Goal: Task Accomplishment & Management: Use online tool/utility

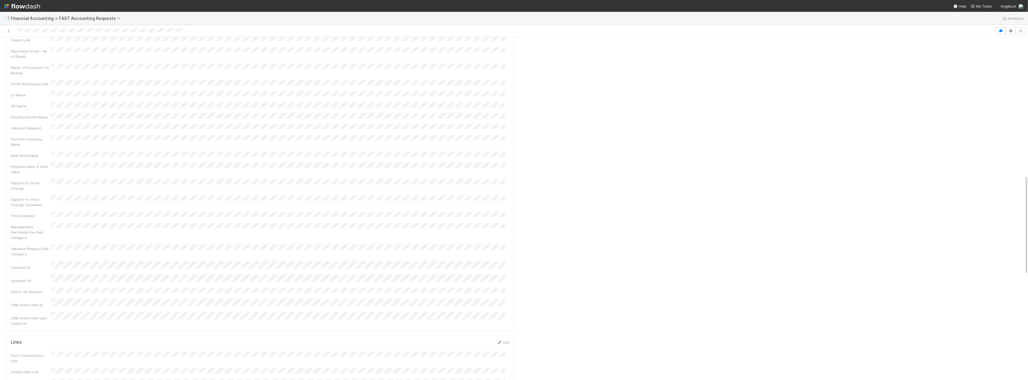
scroll to position [478, 0]
click at [117, 20] on span "Financial Accounting > FAST Accounting Requests" at bounding box center [67, 18] width 112 height 5
click at [95, 90] on div "💪 FAST Request Reporting Obligation" at bounding box center [70, 89] width 128 height 5
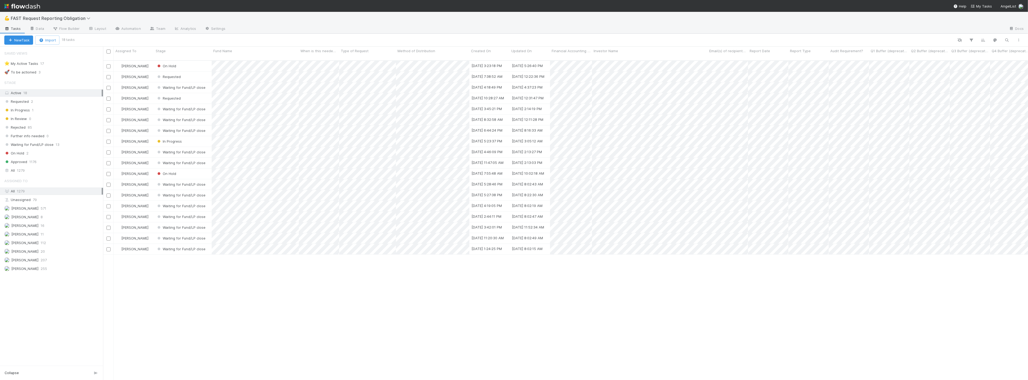
scroll to position [319, 921]
click at [37, 75] on div "🚀 To be actioned 3" at bounding box center [53, 72] width 99 height 7
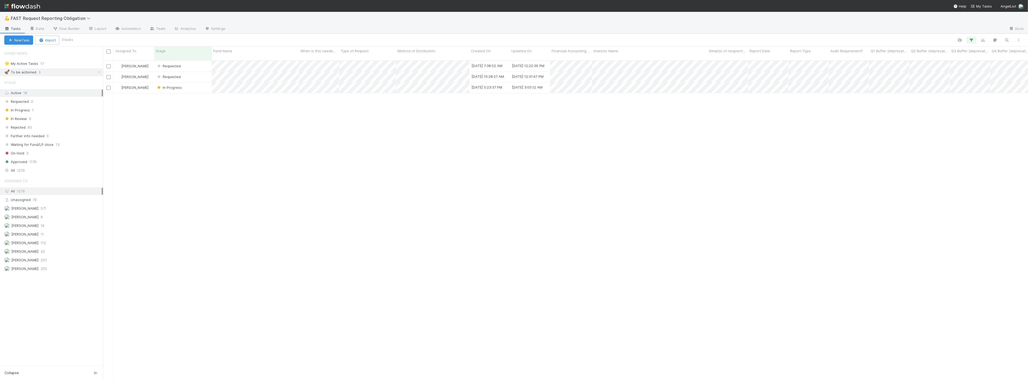
scroll to position [319, 921]
click at [199, 73] on div "Requested" at bounding box center [183, 77] width 58 height 10
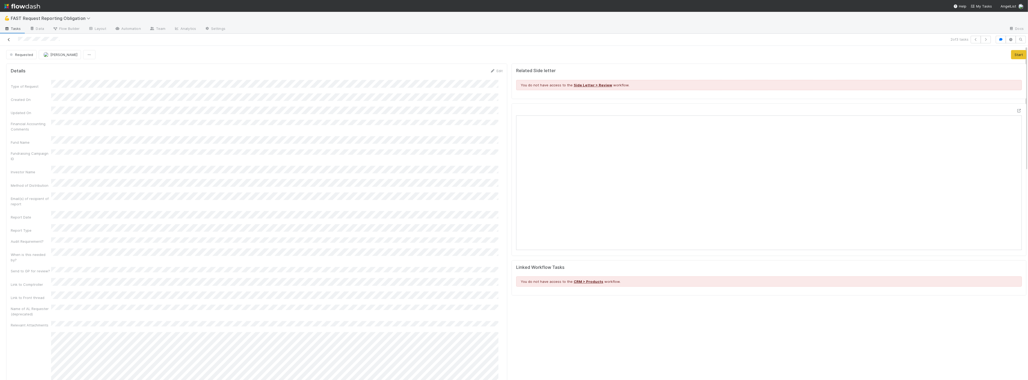
click at [9, 38] on icon at bounding box center [8, 39] width 5 height 3
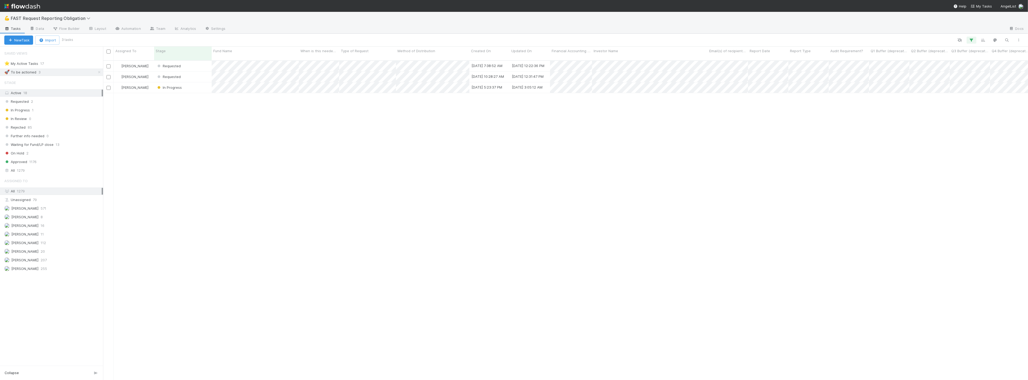
scroll to position [319, 921]
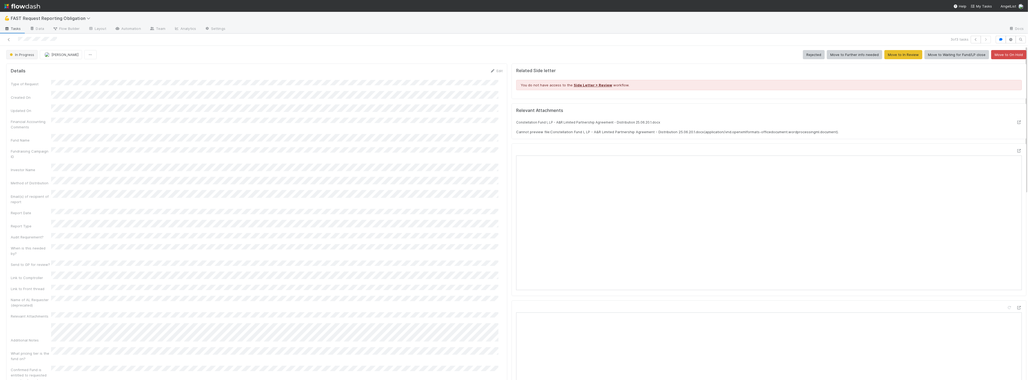
click at [32, 56] on span "In Progress" at bounding box center [22, 54] width 26 height 4
click at [39, 114] on div "Waiting for Fund/LP close" at bounding box center [42, 117] width 76 height 10
click at [8, 41] on icon at bounding box center [8, 39] width 5 height 3
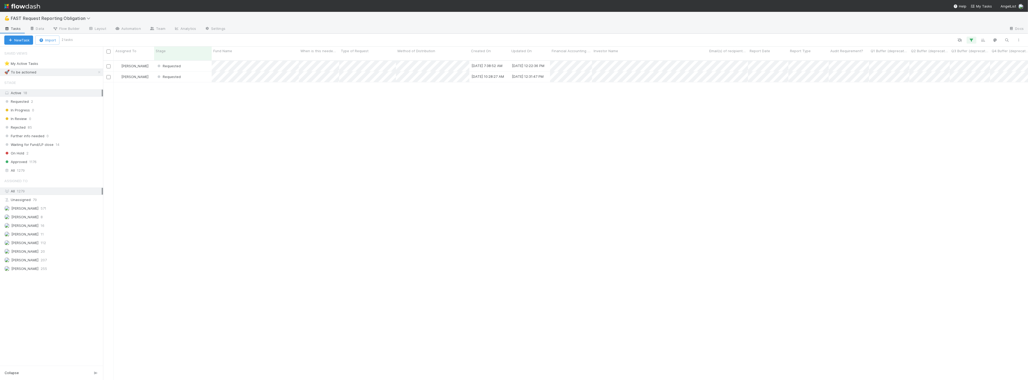
scroll to position [319, 921]
click at [970, 40] on icon "button" at bounding box center [971, 40] width 5 height 5
click at [965, 78] on icon at bounding box center [964, 78] width 5 height 3
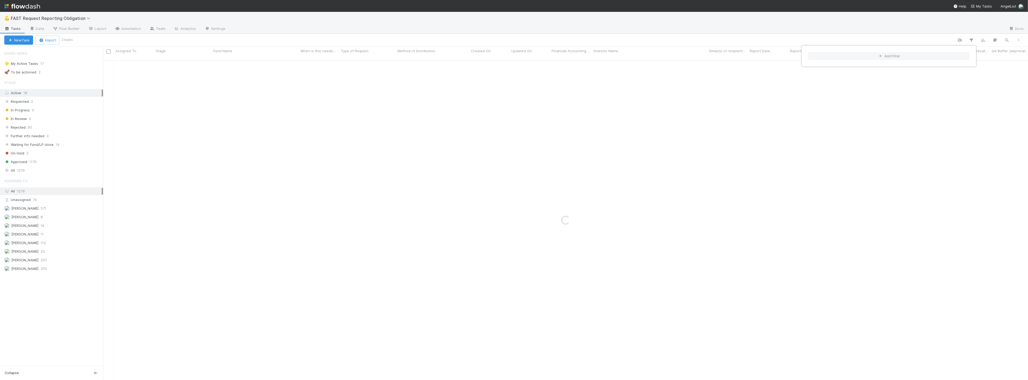
click at [354, 103] on div "Add Filter" at bounding box center [514, 190] width 1028 height 380
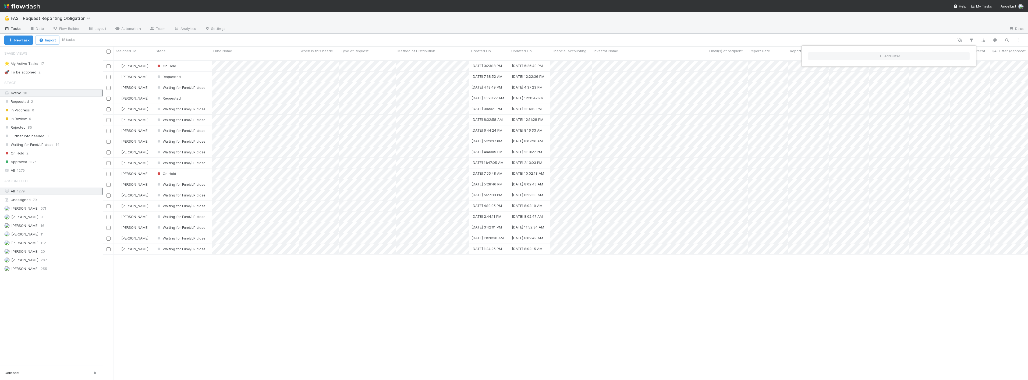
scroll to position [319, 921]
click at [23, 170] on div "Add Filter" at bounding box center [514, 190] width 1028 height 380
click at [12, 170] on div "All 1279" at bounding box center [52, 170] width 97 height 7
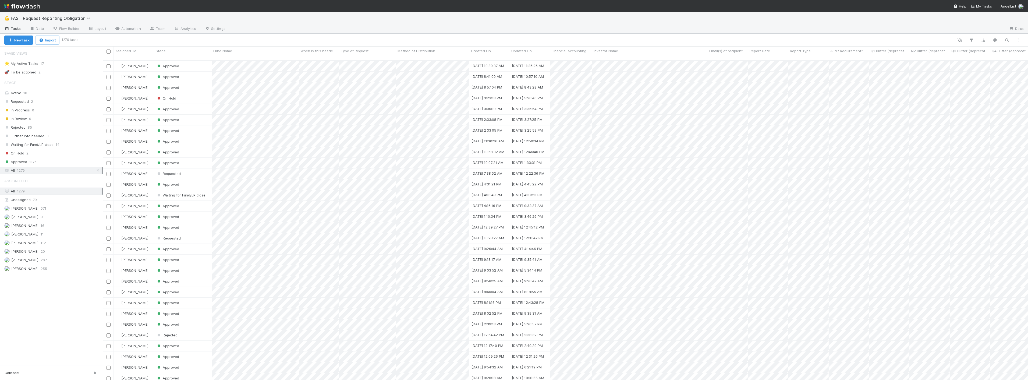
scroll to position [319, 921]
click at [973, 38] on icon "button" at bounding box center [971, 40] width 5 height 5
click at [901, 56] on button "Add Filter" at bounding box center [888, 56] width 161 height 8
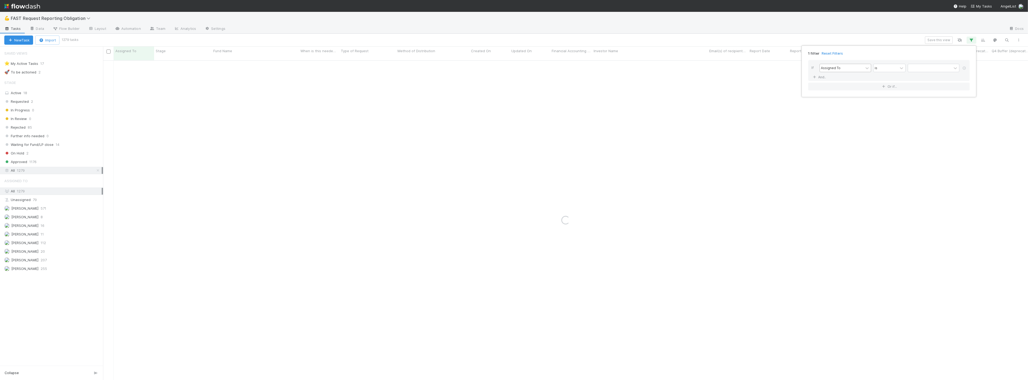
click at [845, 68] on div "Assigned To" at bounding box center [842, 68] width 44 height 8
type input "crea"
click at [834, 80] on div "Created On" at bounding box center [846, 79] width 52 height 9
click at [882, 70] on div "is" at bounding box center [886, 68] width 24 height 8
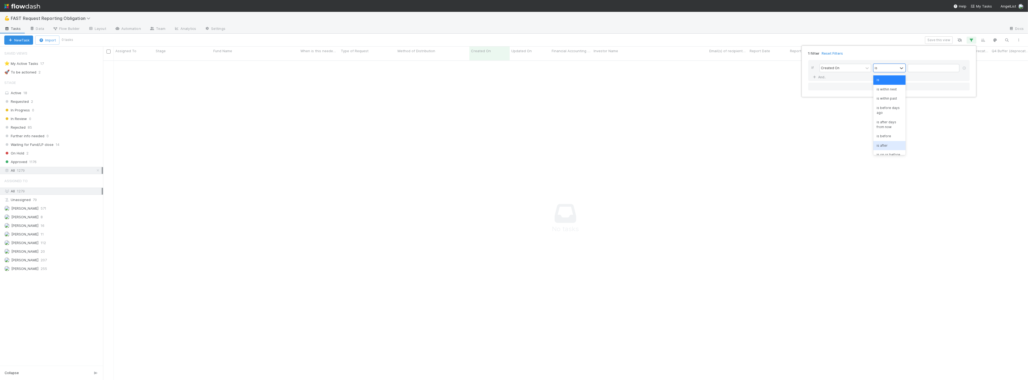
click at [884, 142] on div "is after" at bounding box center [889, 145] width 32 height 9
click at [869, 55] on div "1 filter Reset Filters" at bounding box center [889, 52] width 170 height 8
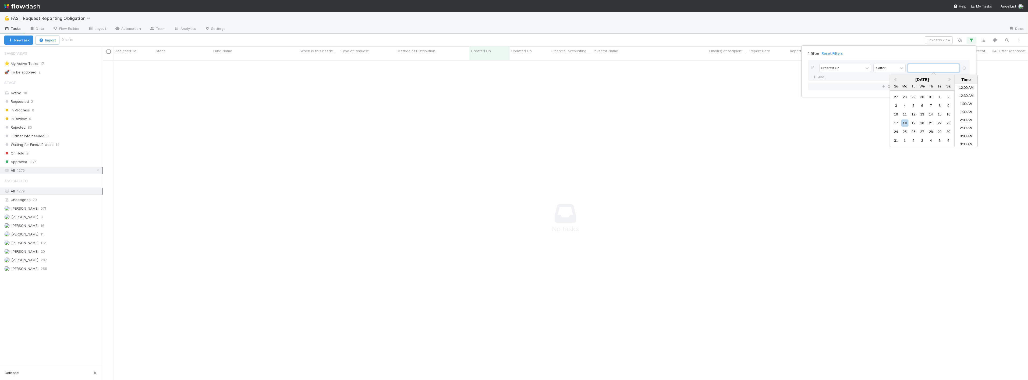
click at [923, 67] on input "text" at bounding box center [934, 68] width 52 height 8
click at [939, 105] on div "8" at bounding box center [939, 105] width 7 height 7
type input "08/08/2025 12:00:00 AM"
click at [822, 73] on link "And.." at bounding box center [820, 77] width 17 height 8
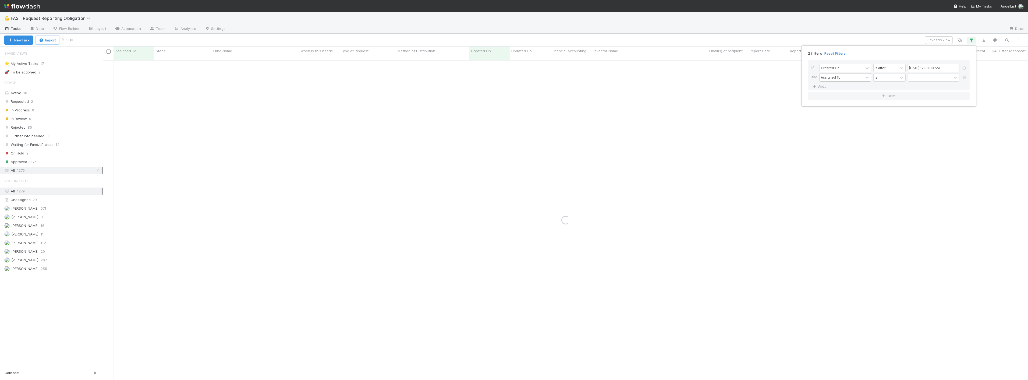
click at [837, 77] on div "Assigned To" at bounding box center [831, 77] width 20 height 5
type input "crea"
click at [841, 90] on div "Created On" at bounding box center [846, 89] width 52 height 9
click at [881, 77] on div "is" at bounding box center [886, 77] width 24 height 8
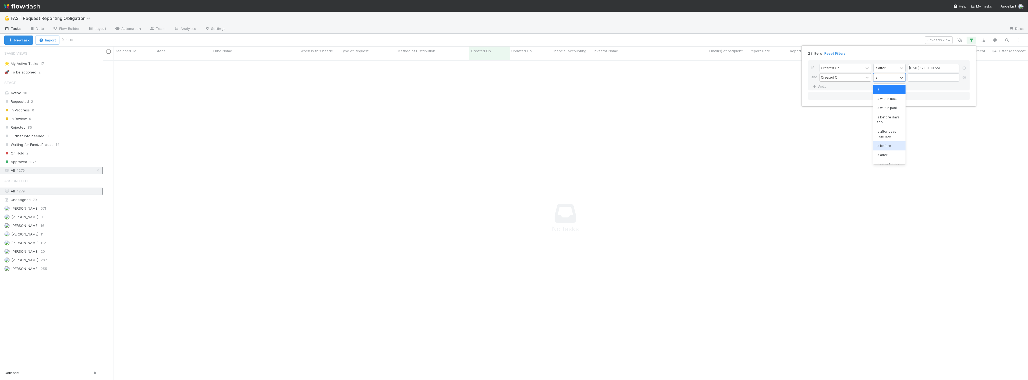
click at [889, 148] on div "is before" at bounding box center [889, 145] width 32 height 9
click at [925, 78] on input "text" at bounding box center [934, 77] width 52 height 8
click at [949, 124] on div "16" at bounding box center [948, 123] width 7 height 7
type input "08/16/2025 12:00:00 AM"
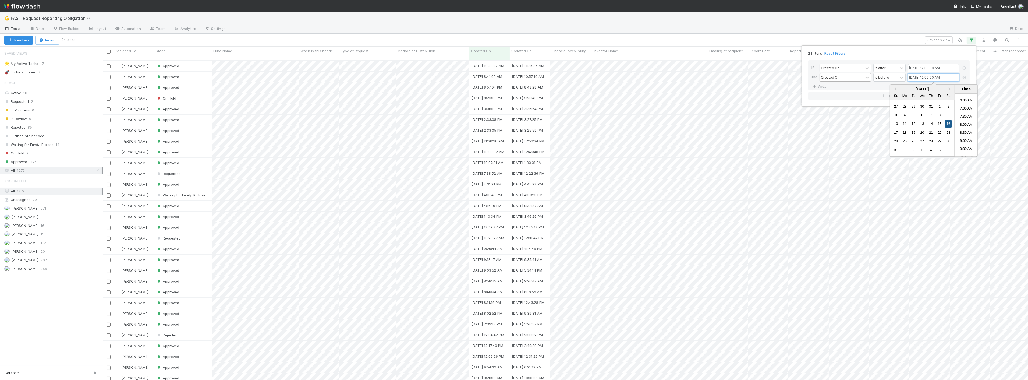
scroll to position [319, 921]
click at [859, 25] on div "2 filters Reset Filters If Created On is after 08/08/2025 12:00:00 AM and Creat…" at bounding box center [514, 190] width 1028 height 380
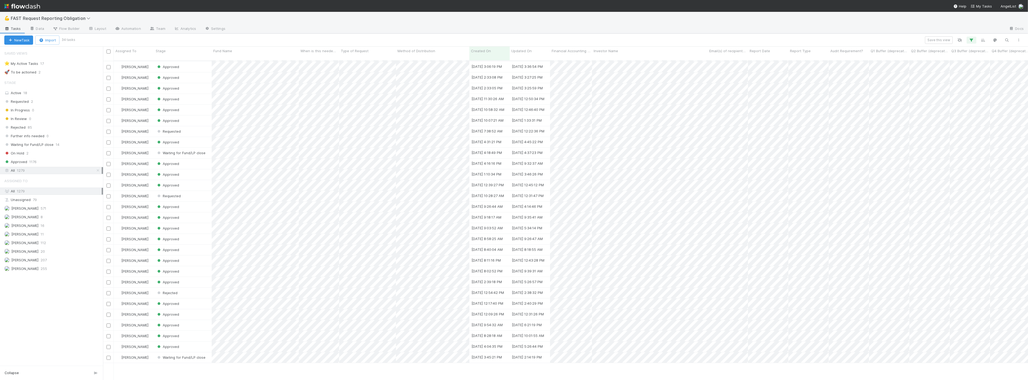
scroll to position [0, 0]
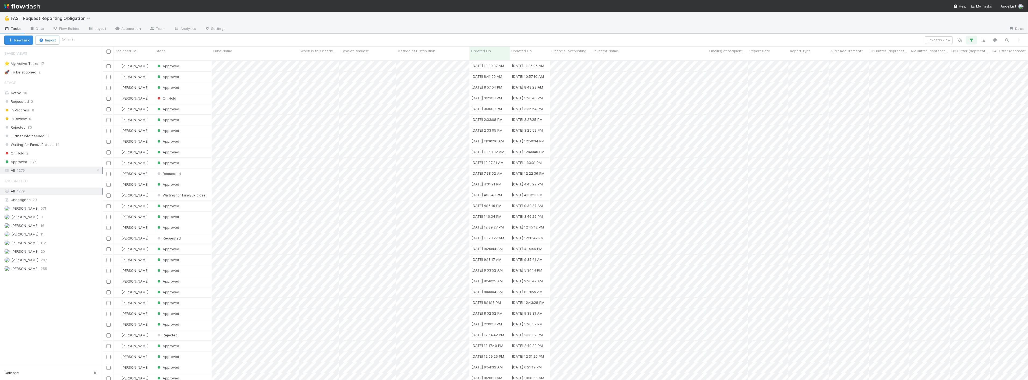
click at [969, 40] on icon "button" at bounding box center [971, 40] width 5 height 5
click at [955, 65] on input "08/08/2025 12:00:00 AM" at bounding box center [934, 68] width 52 height 8
click at [940, 96] on div "1" at bounding box center [939, 96] width 7 height 7
type input "08/01/2025 12:00:00 AM"
click at [950, 57] on div "If Created On is after 08/01/2025 12:00:00 AM and Created On is before 08/16/20…" at bounding box center [889, 80] width 170 height 48
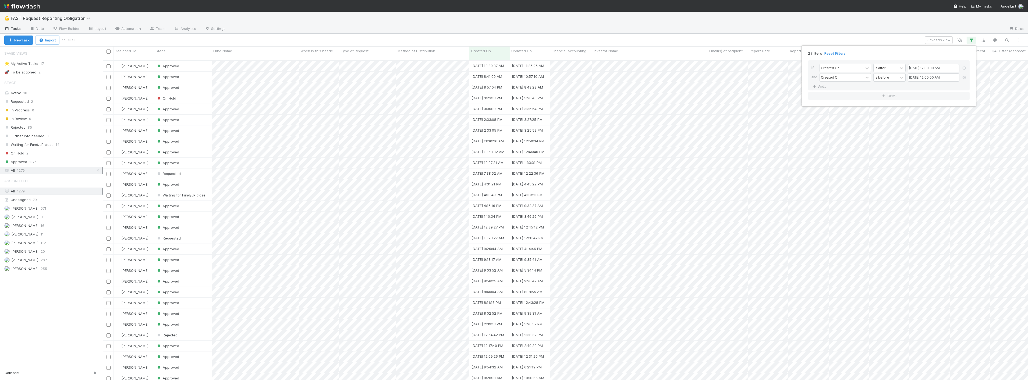
scroll to position [319, 921]
click at [949, 75] on input "08/16/2025 12:00:00 AM" at bounding box center [934, 77] width 52 height 8
click at [947, 114] on div "9" at bounding box center [948, 114] width 7 height 7
type input "08/09/2025 12:00:00 AM"
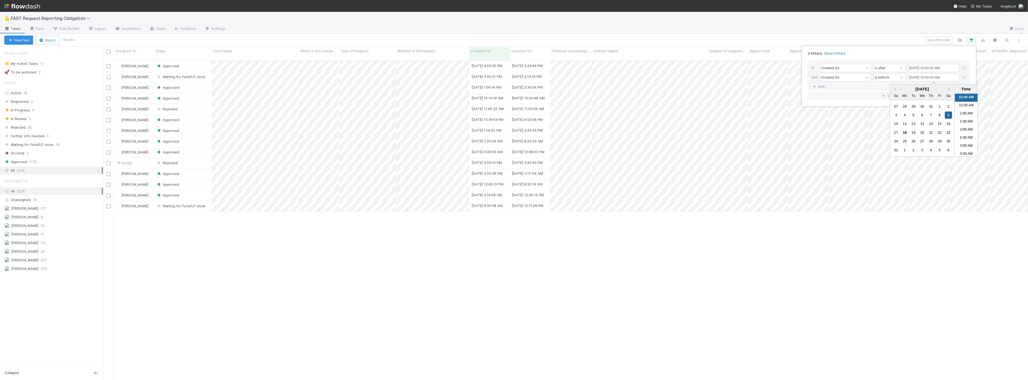
click at [887, 37] on div "2 filters Reset Filters If Created On is after 08/01/2025 12:00:00 AM and Creat…" at bounding box center [514, 190] width 1028 height 380
click at [973, 38] on icon "button" at bounding box center [971, 40] width 5 height 5
click at [513, 37] on div "2 filters Reset Filters If Created On is after 08/01/2025 12:00:00 AM and Creat…" at bounding box center [514, 190] width 1028 height 380
click at [25, 162] on span "Approved" at bounding box center [15, 161] width 23 height 7
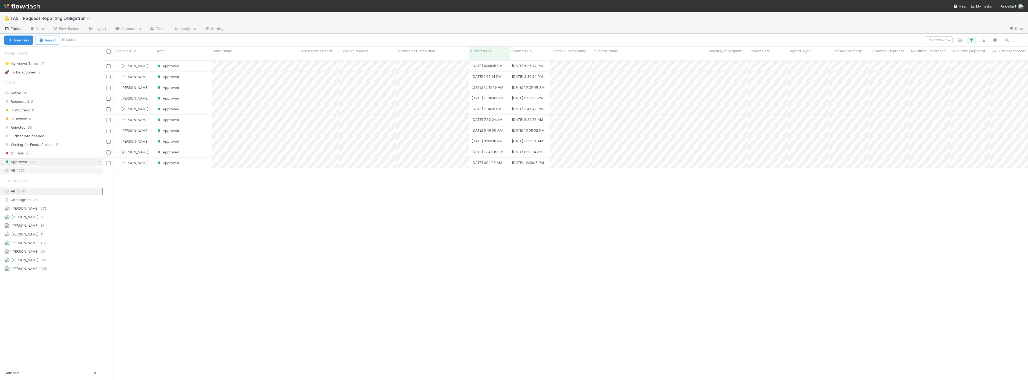
click at [47, 167] on div "All 1279" at bounding box center [51, 170] width 103 height 7
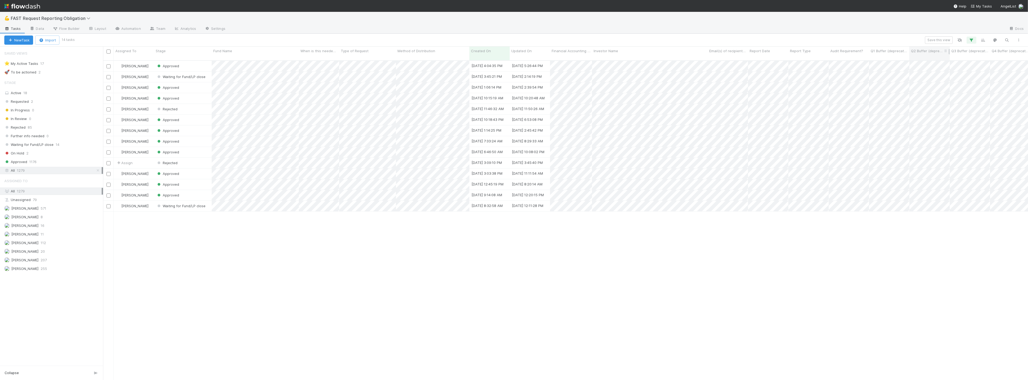
scroll to position [319, 921]
click at [35, 92] on div "Active 18" at bounding box center [52, 93] width 97 height 7
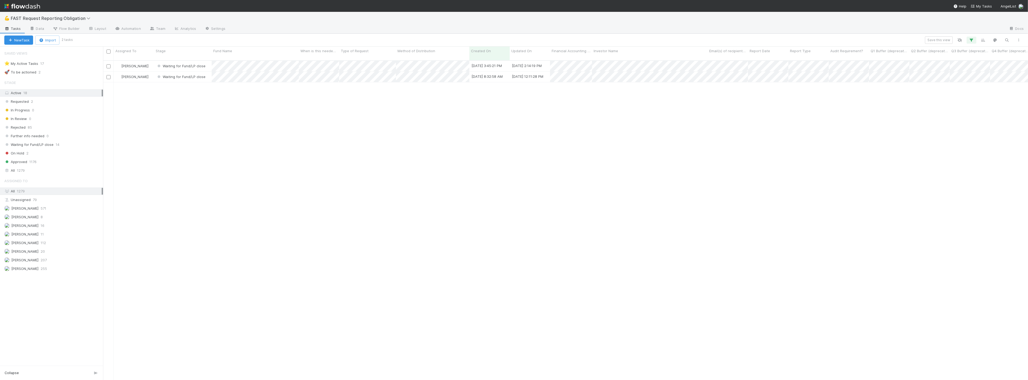
scroll to position [319, 921]
click at [1022, 39] on button "button" at bounding box center [1019, 40] width 10 height 7
click at [950, 37] on div "View as list Comments Export view to CSV" at bounding box center [514, 190] width 1028 height 380
click at [970, 39] on button "button" at bounding box center [972, 40] width 10 height 7
drag, startPoint x: 964, startPoint y: 64, endPoint x: 966, endPoint y: 67, distance: 3.3
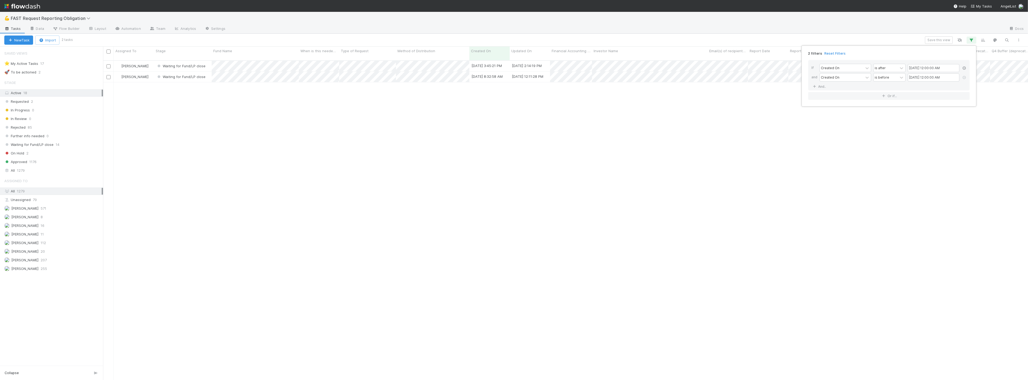
click at [965, 64] on div at bounding box center [964, 68] width 5 height 9
click at [966, 68] on icon at bounding box center [964, 67] width 5 height 3
type input "08/09/2025 12:00:00 AM"
click at [965, 71] on div at bounding box center [964, 68] width 5 height 9
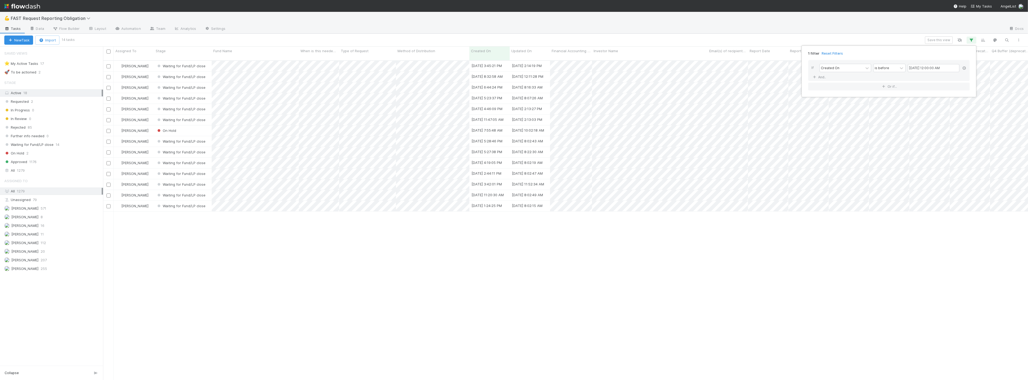
click at [964, 69] on icon at bounding box center [964, 67] width 5 height 3
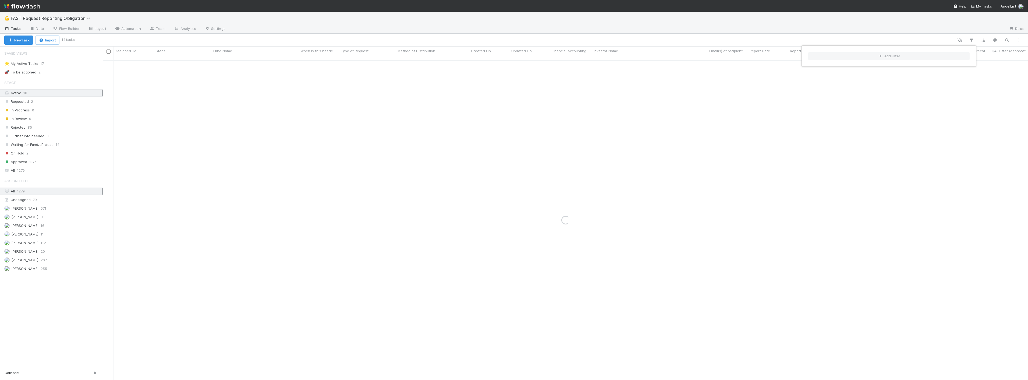
drag, startPoint x: 685, startPoint y: 13, endPoint x: 676, endPoint y: 12, distance: 9.2
click at [685, 13] on div "Add Filter" at bounding box center [514, 190] width 1028 height 380
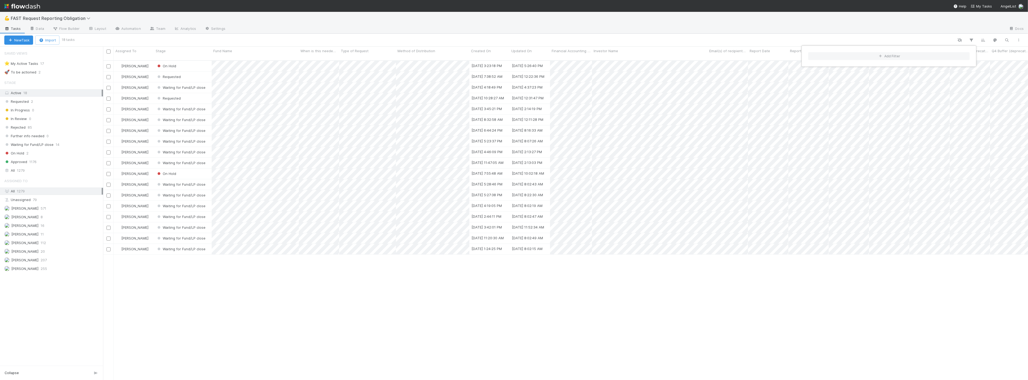
scroll to position [319, 921]
click at [297, 31] on div "Add Filter" at bounding box center [514, 190] width 1028 height 380
drag, startPoint x: 287, startPoint y: 332, endPoint x: 279, endPoint y: 323, distance: 11.6
click at [287, 332] on div "Zach Byers On Hold 8/14/25, 3:23:18 PM 8/14/25, 5:26:40 PM 0 Zach Byers Request…" at bounding box center [565, 223] width 925 height 324
click at [31, 93] on div "Active 18" at bounding box center [52, 93] width 97 height 7
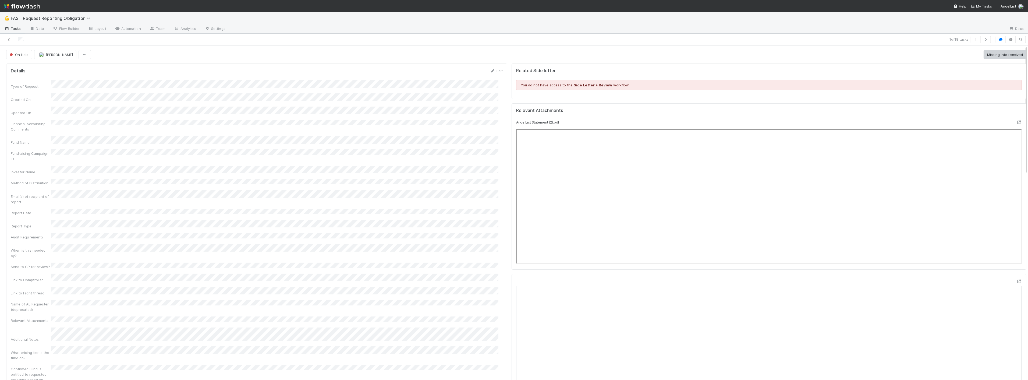
click at [8, 38] on icon at bounding box center [8, 39] width 5 height 3
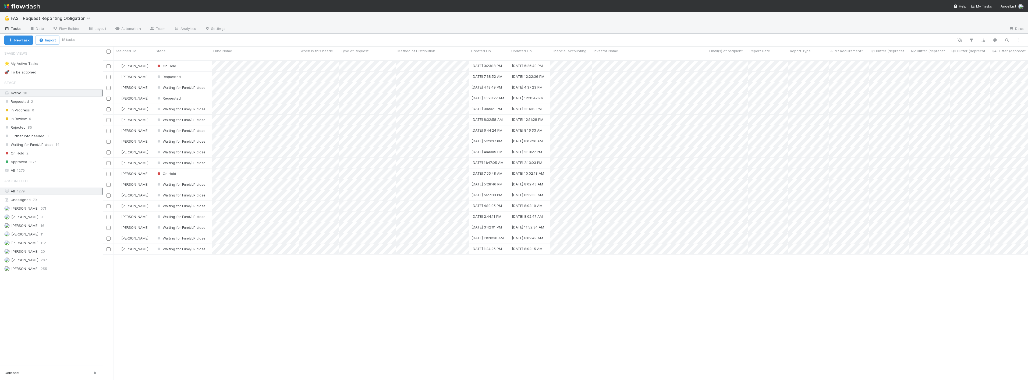
scroll to position [319, 921]
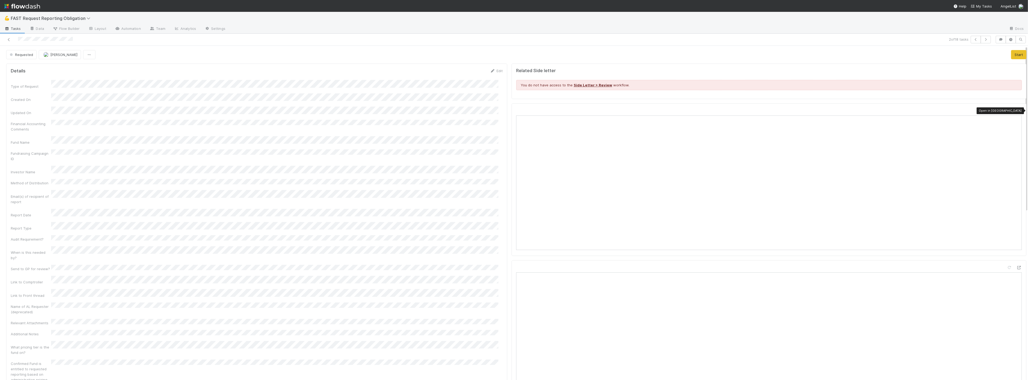
click at [1017, 110] on icon at bounding box center [1019, 110] width 5 height 3
click at [199, 89] on div "Type of Request Created On Updated On Financial Accounting Comments Fund Name F…" at bounding box center [257, 274] width 492 height 388
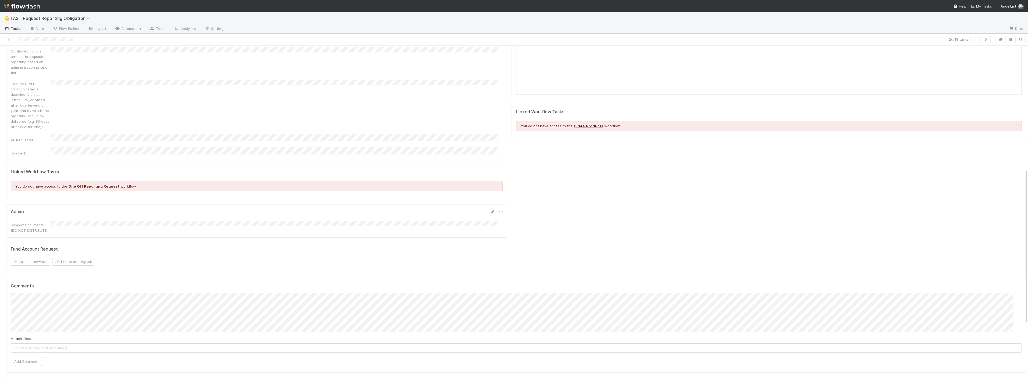
scroll to position [359, 0]
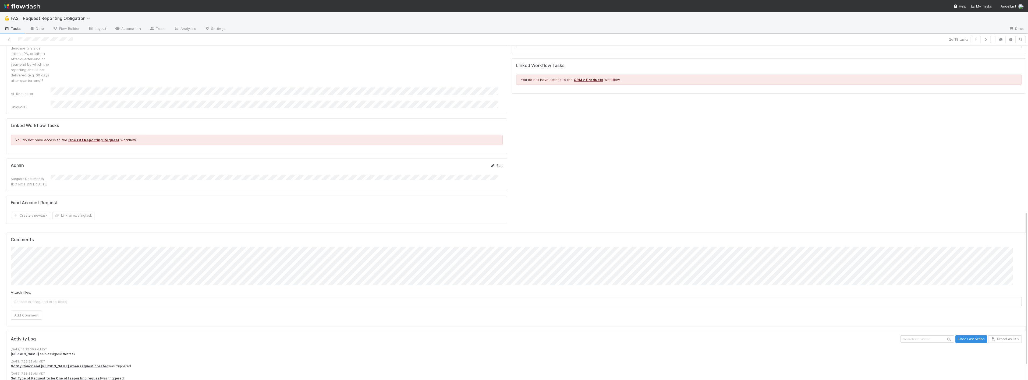
click at [490, 164] on icon at bounding box center [492, 165] width 5 height 3
click at [467, 163] on button "Save" at bounding box center [473, 167] width 15 height 9
click at [29, 310] on button "Add Comment" at bounding box center [26, 314] width 31 height 9
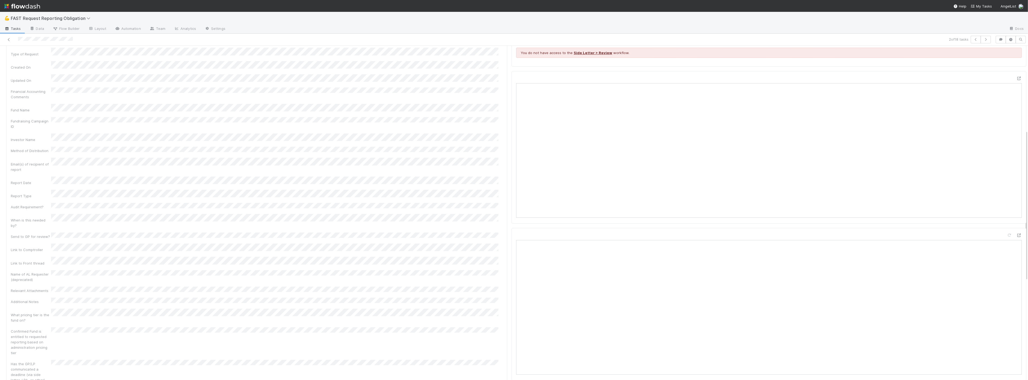
scroll to position [0, 0]
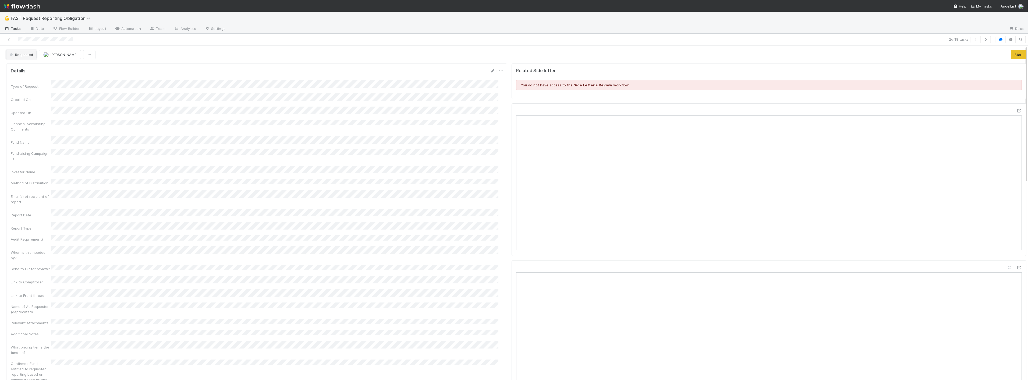
click at [19, 58] on button "Requested" at bounding box center [21, 54] width 30 height 9
click at [20, 138] on div "Approved" at bounding box center [42, 136] width 76 height 10
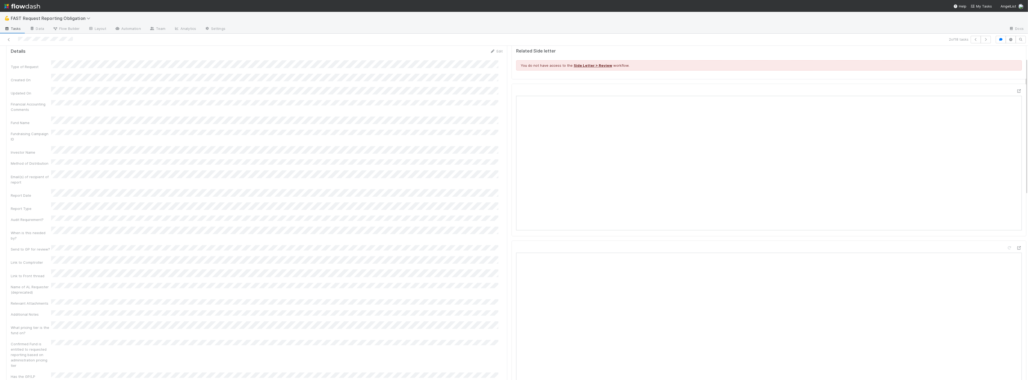
scroll to position [30, 0]
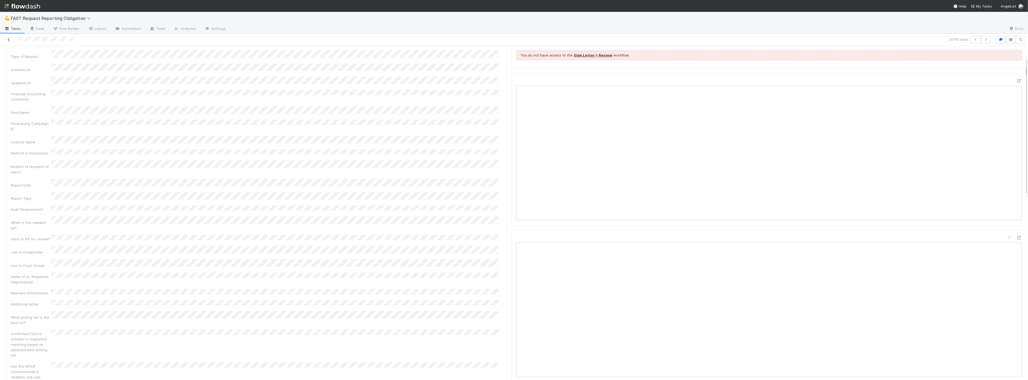
click at [9, 39] on icon at bounding box center [8, 39] width 5 height 3
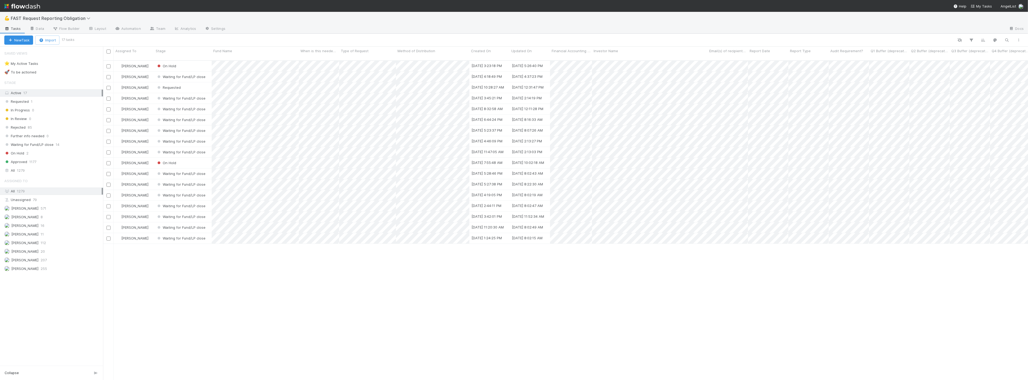
scroll to position [319, 921]
click at [78, 17] on span "FAST Request Reporting Obligation" at bounding box center [52, 18] width 82 height 5
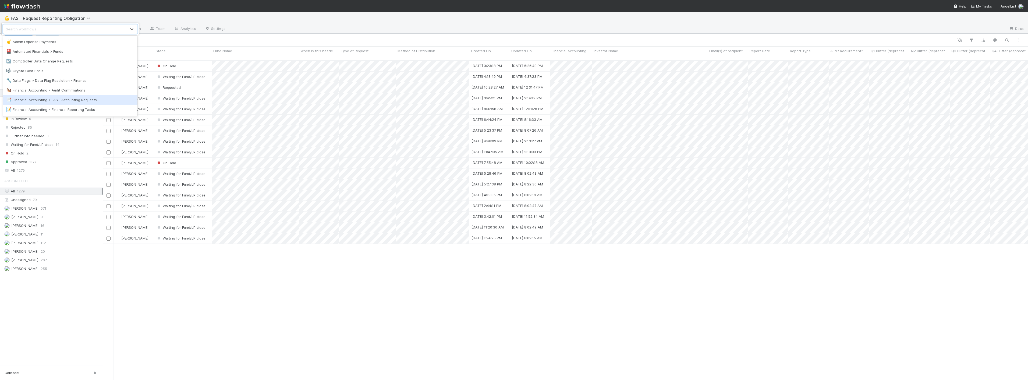
click at [88, 98] on div "📑 Financial Accounting > FAST Accounting Requests" at bounding box center [70, 99] width 128 height 5
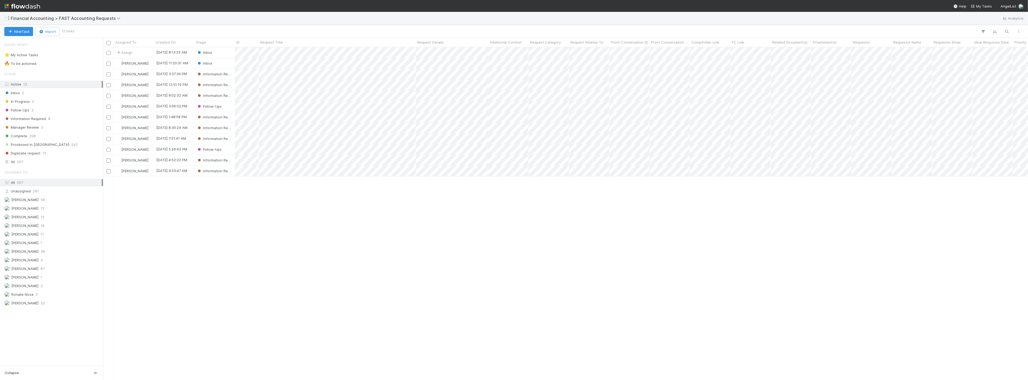
scroll to position [328, 921]
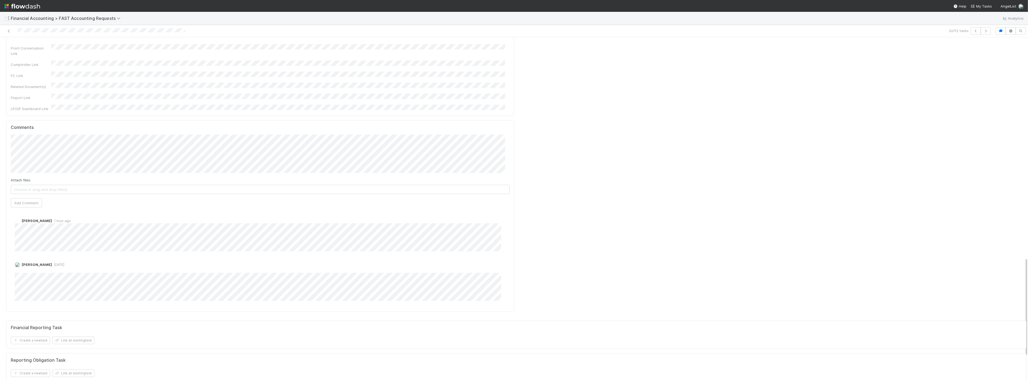
scroll to position [722, 0]
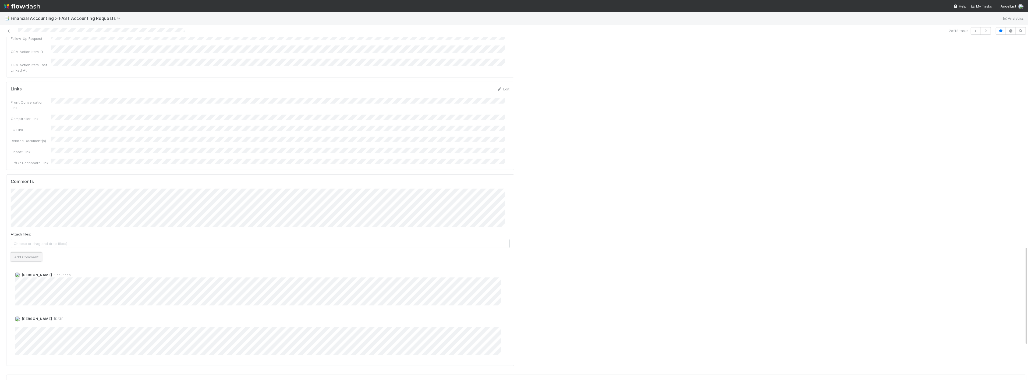
click at [31, 252] on button "Add Comment" at bounding box center [26, 256] width 31 height 9
click at [21, 49] on button "Inbox" at bounding box center [17, 45] width 22 height 9
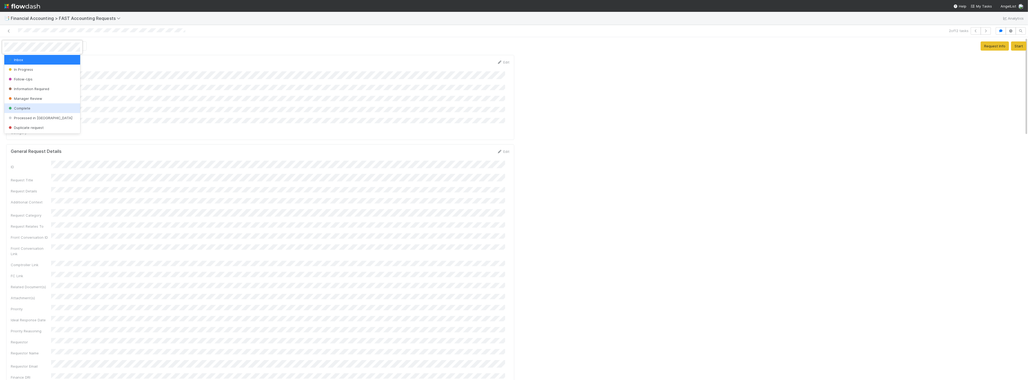
click at [25, 105] on div "Complete" at bounding box center [42, 108] width 76 height 10
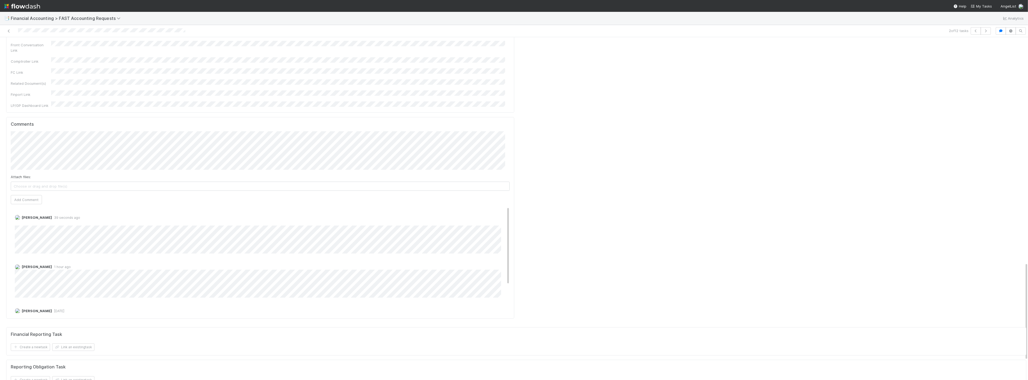
scroll to position [717, 0]
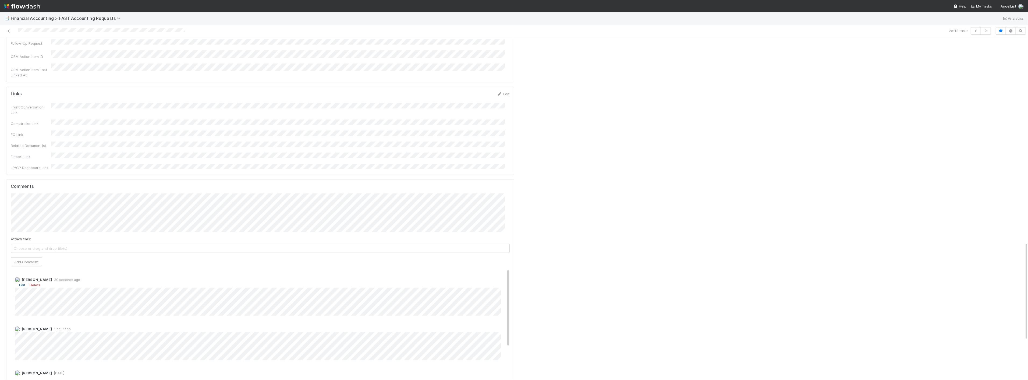
click at [24, 283] on link "Edit" at bounding box center [22, 285] width 6 height 4
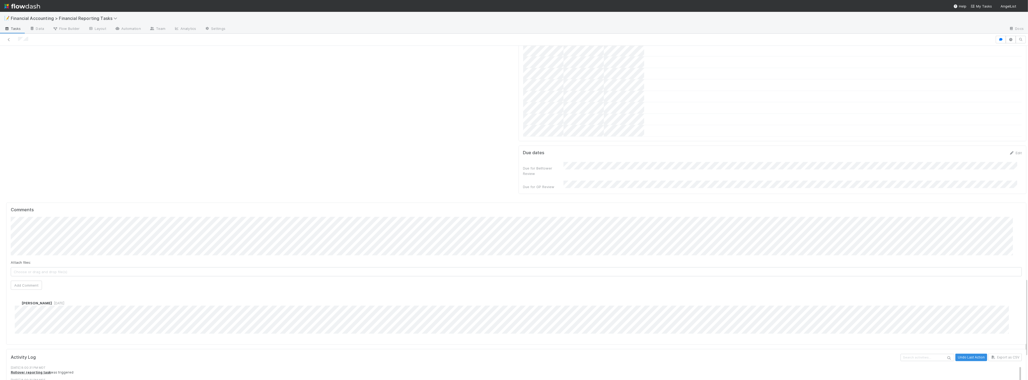
scroll to position [986, 0]
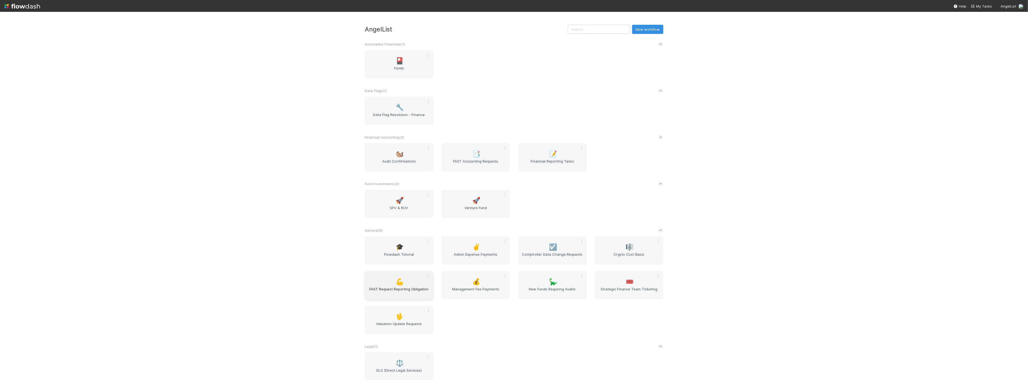
click at [394, 286] on span "FAST Request Reporting Obligation" at bounding box center [399, 291] width 64 height 11
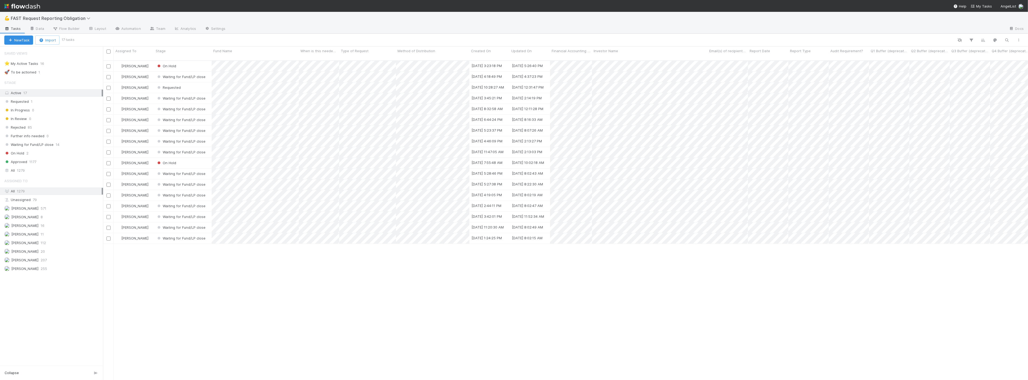
scroll to position [319, 921]
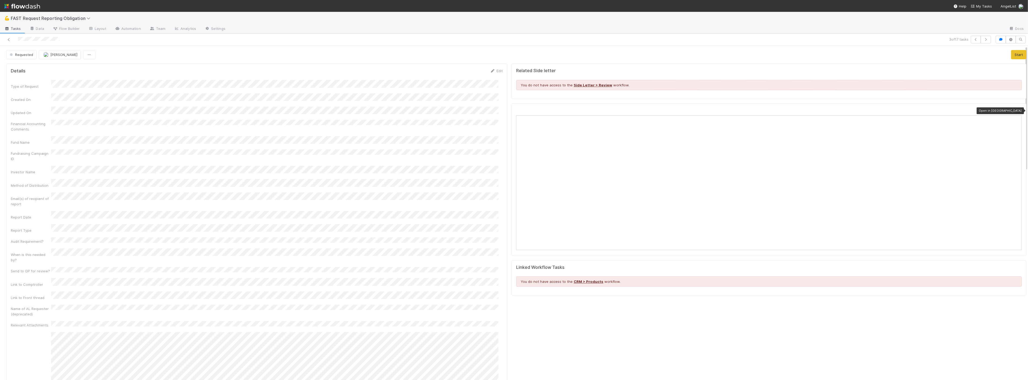
click at [1017, 109] on icon at bounding box center [1019, 110] width 5 height 3
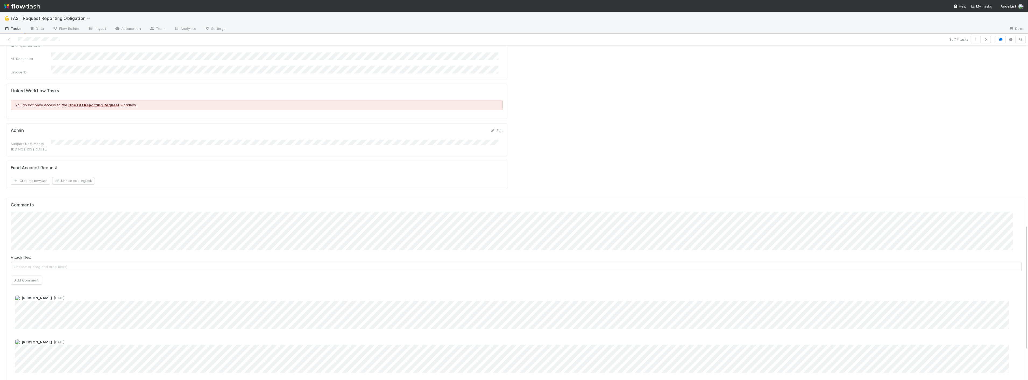
scroll to position [478, 0]
click at [30, 282] on button "Add Comment" at bounding box center [26, 286] width 31 height 9
click at [496, 126] on link "Edit" at bounding box center [496, 128] width 13 height 4
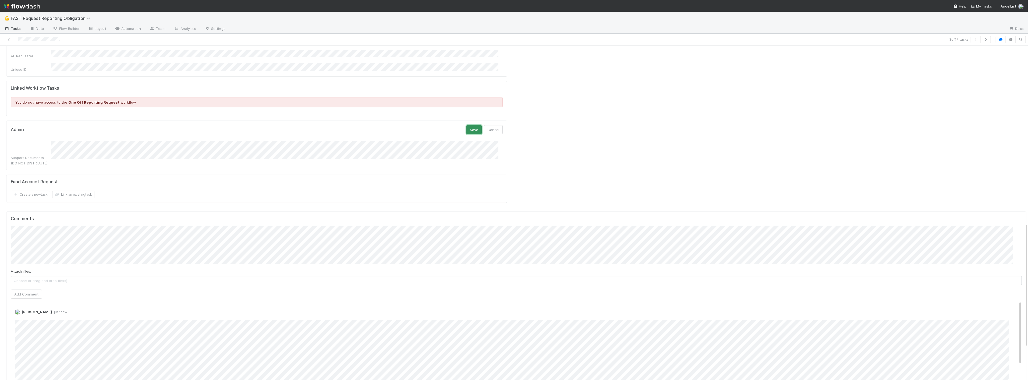
click at [474, 125] on button "Save" at bounding box center [473, 129] width 15 height 9
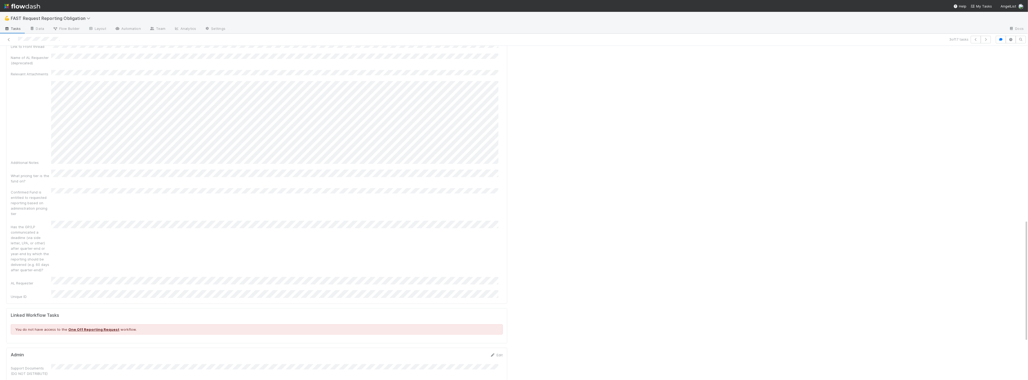
scroll to position [0, 0]
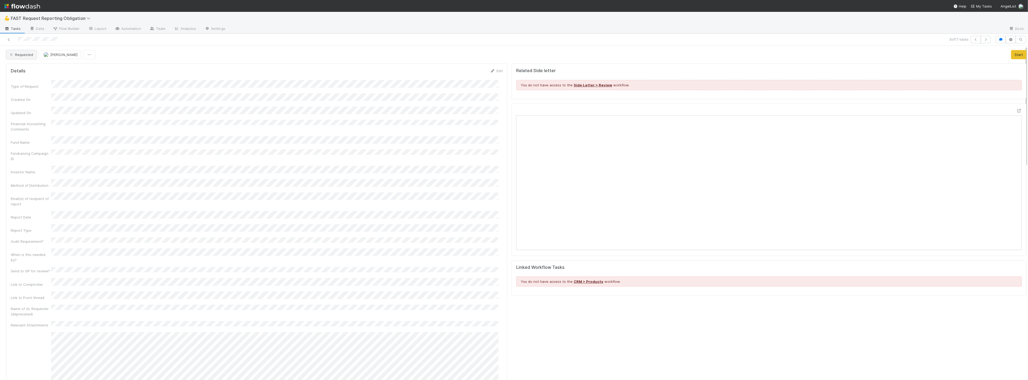
click at [31, 56] on span "Requested" at bounding box center [21, 54] width 24 height 4
click at [24, 134] on span "Approved" at bounding box center [19, 136] width 23 height 4
click at [62, 56] on span "Jacob Luna" at bounding box center [62, 54] width 27 height 4
click at [89, 69] on div "Zach Byers you" at bounding box center [73, 68] width 76 height 10
drag, startPoint x: 245, startPoint y: 74, endPoint x: 230, endPoint y: 70, distance: 15.8
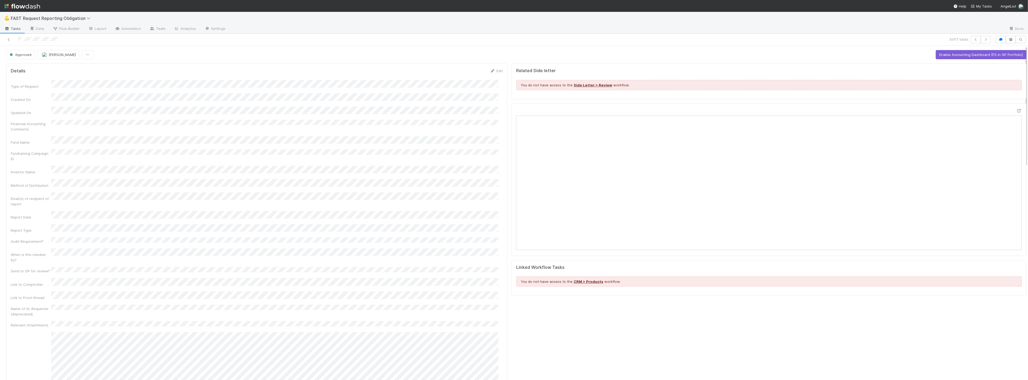
click at [245, 74] on form "Details Edit Type of Request Created On Updated On Financial Accounting Comment…" at bounding box center [257, 309] width 492 height 482
click at [10, 38] on icon at bounding box center [8, 39] width 5 height 3
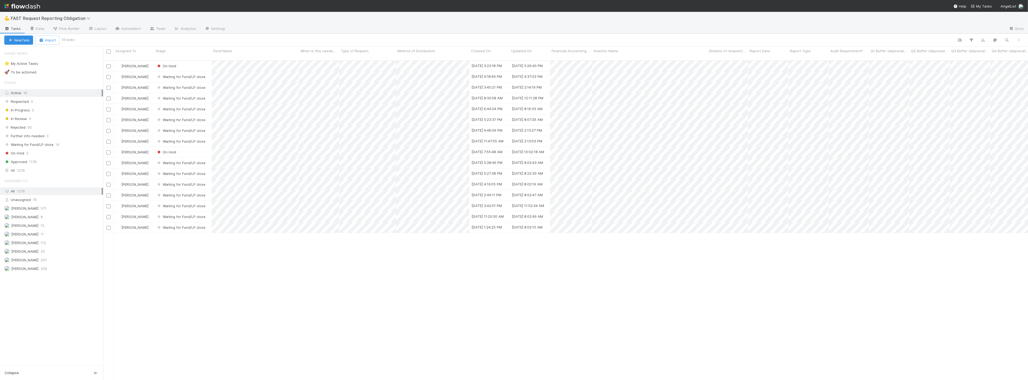
scroll to position [319, 921]
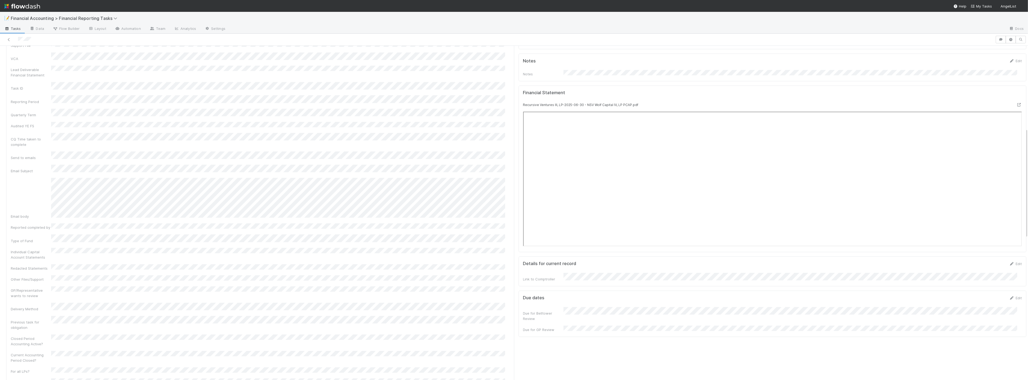
scroll to position [209, 0]
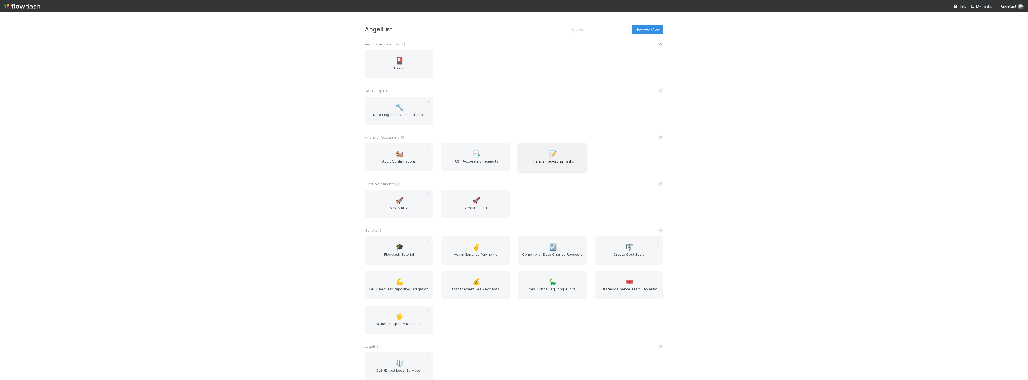
click at [549, 152] on span "📝" at bounding box center [553, 153] width 8 height 7
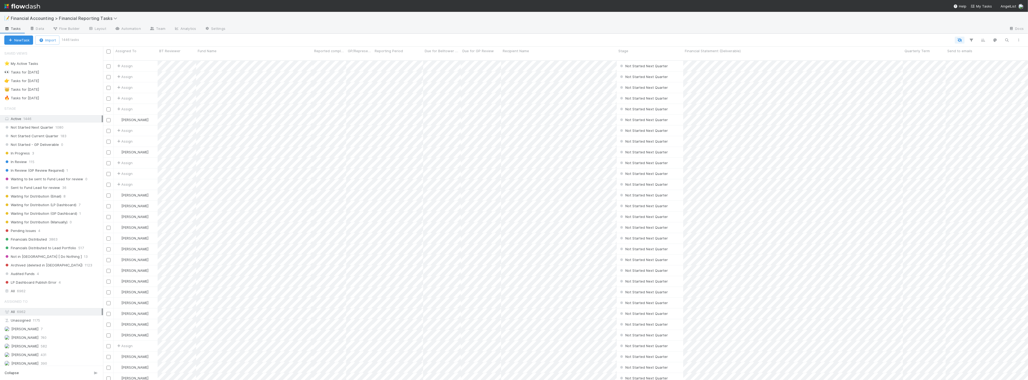
scroll to position [319, 921]
click at [55, 198] on span "Waiting for Distribution (Email)" at bounding box center [32, 196] width 57 height 7
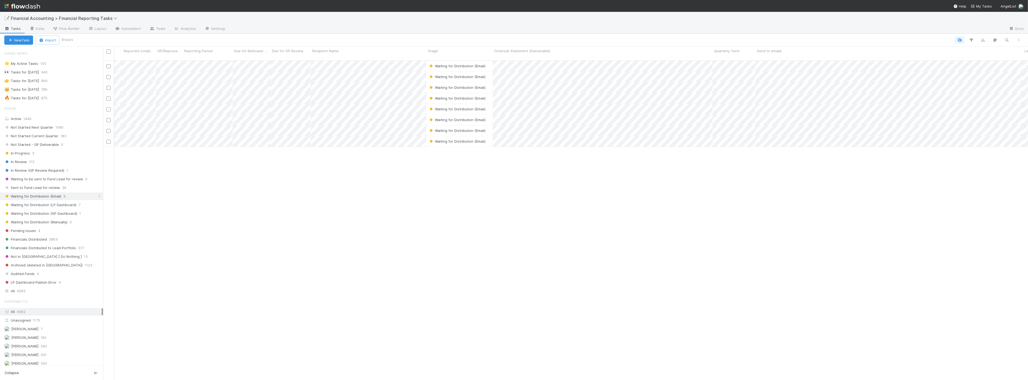
scroll to position [0, 239]
click at [755, 155] on div at bounding box center [514, 190] width 1028 height 380
click at [802, 189] on div "Zach Byers Waiting for Distribution (Email) 4/1/25, 1:12:09 AM 8/15/25, 6:49:20…" at bounding box center [565, 223] width 925 height 324
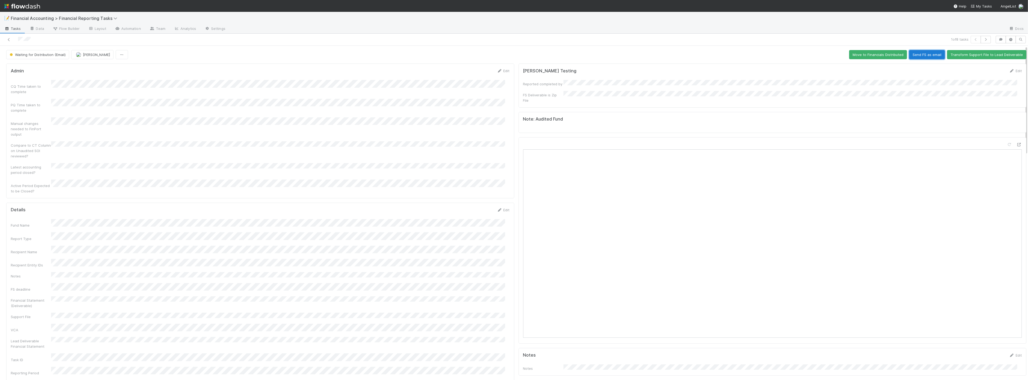
click at [926, 52] on button "Send FS as email" at bounding box center [927, 54] width 36 height 9
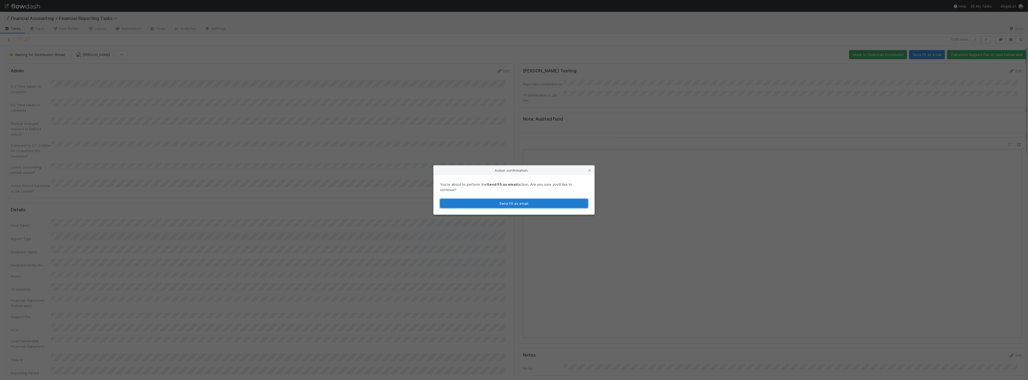
click at [526, 199] on button "Send FS as email" at bounding box center [514, 203] width 148 height 9
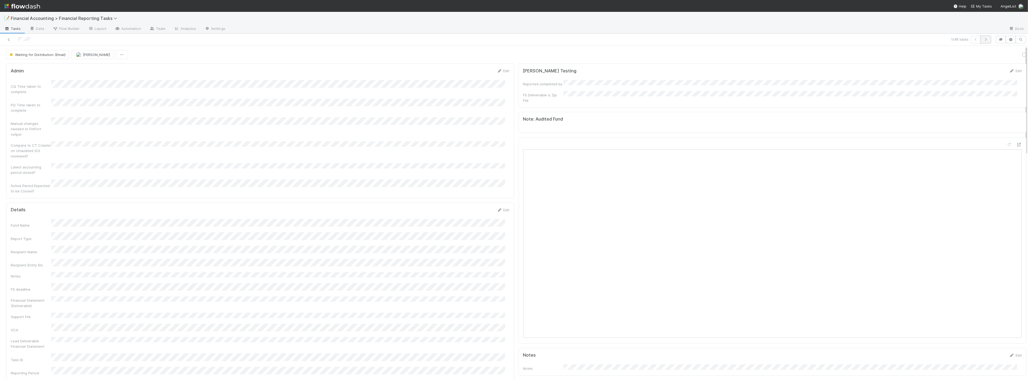
click at [986, 39] on button "button" at bounding box center [986, 40] width 10 height 8
click at [919, 57] on button "Send FS as email" at bounding box center [927, 54] width 36 height 9
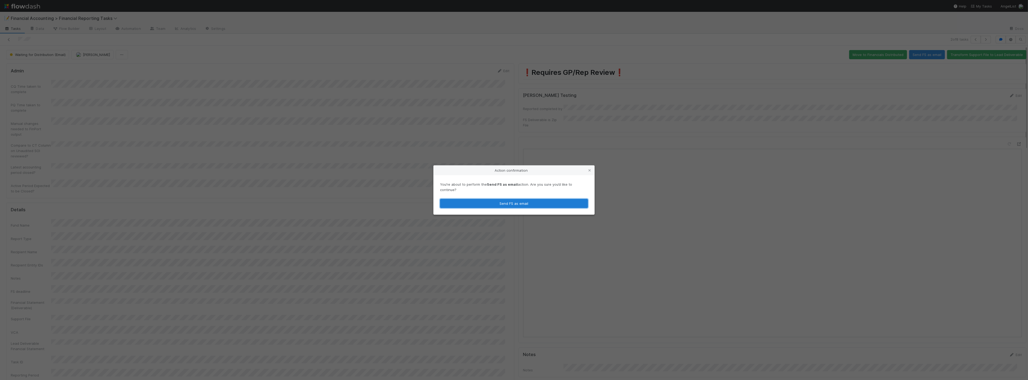
click at [542, 202] on button "Send FS as email" at bounding box center [514, 203] width 148 height 9
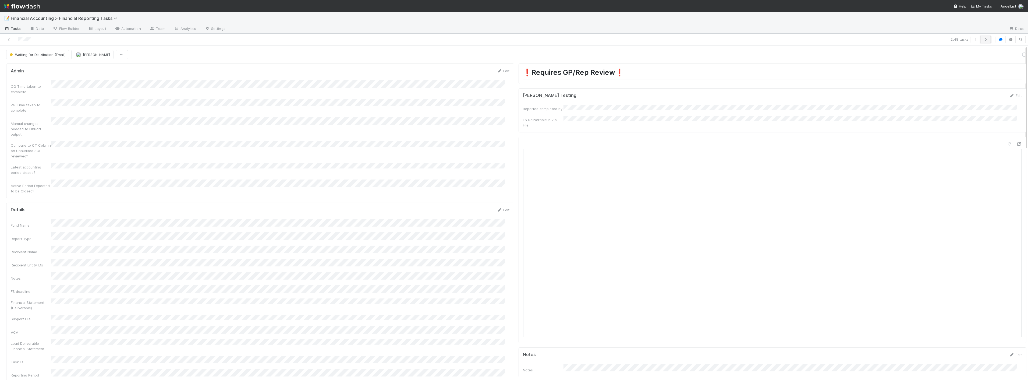
click at [981, 41] on button "button" at bounding box center [986, 40] width 10 height 8
click at [924, 51] on button "Send FS as email" at bounding box center [927, 54] width 36 height 9
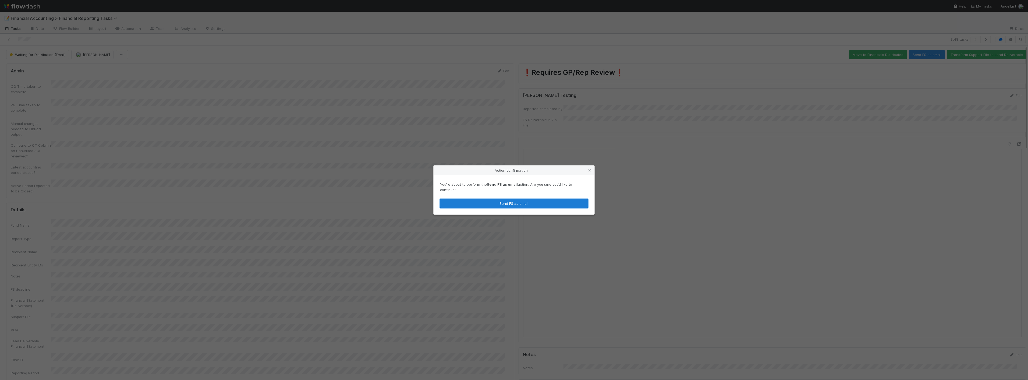
click at [537, 199] on button "Send FS as email" at bounding box center [514, 203] width 148 height 9
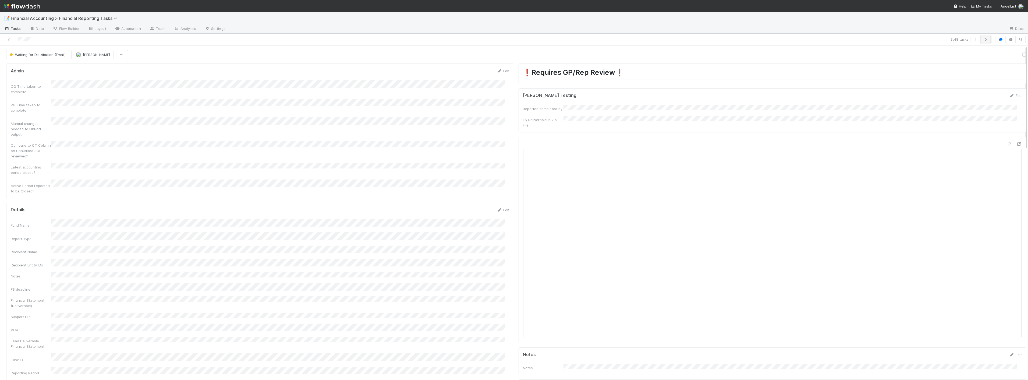
click at [983, 39] on icon "button" at bounding box center [985, 39] width 5 height 3
click at [925, 56] on button "Send FS as email" at bounding box center [927, 54] width 36 height 9
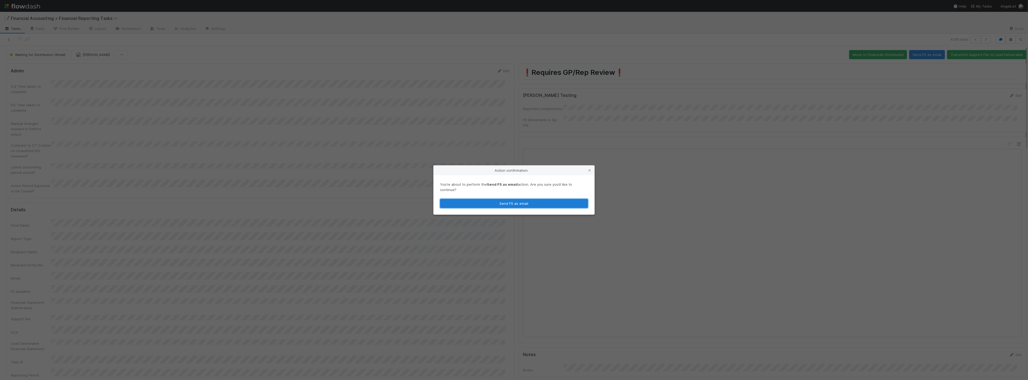
click at [512, 199] on button "Send FS as email" at bounding box center [514, 203] width 148 height 9
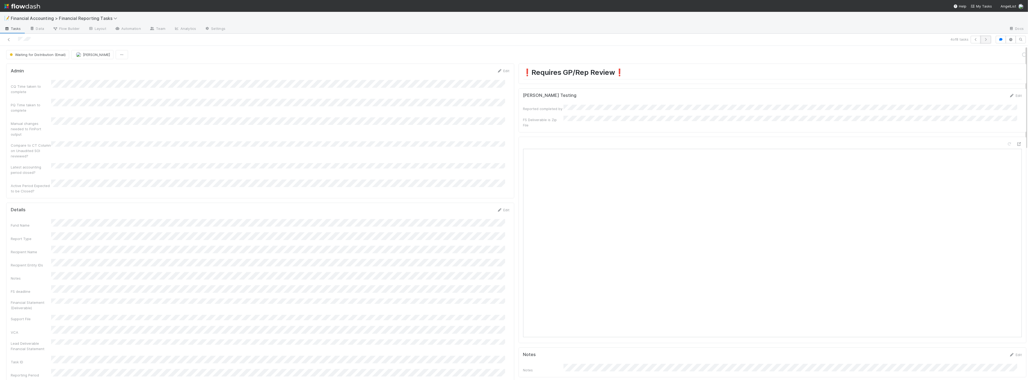
click at [983, 40] on icon "button" at bounding box center [985, 39] width 5 height 3
click at [925, 54] on button "Send FS as email" at bounding box center [927, 54] width 36 height 9
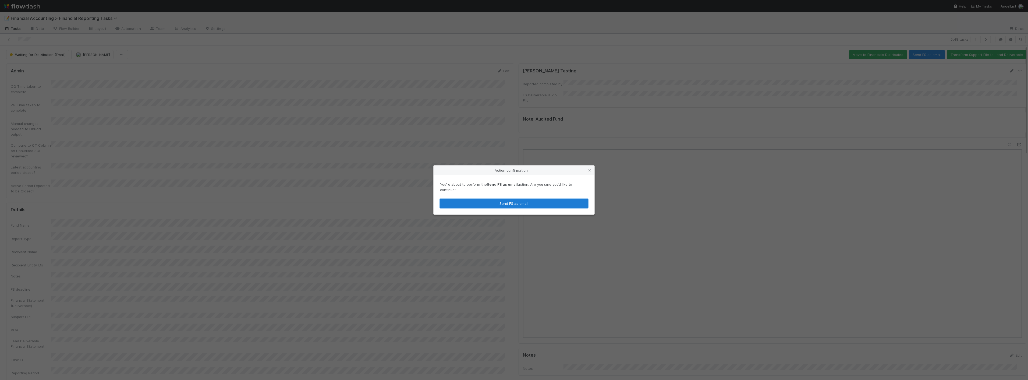
click at [518, 203] on button "Send FS as email" at bounding box center [514, 203] width 148 height 9
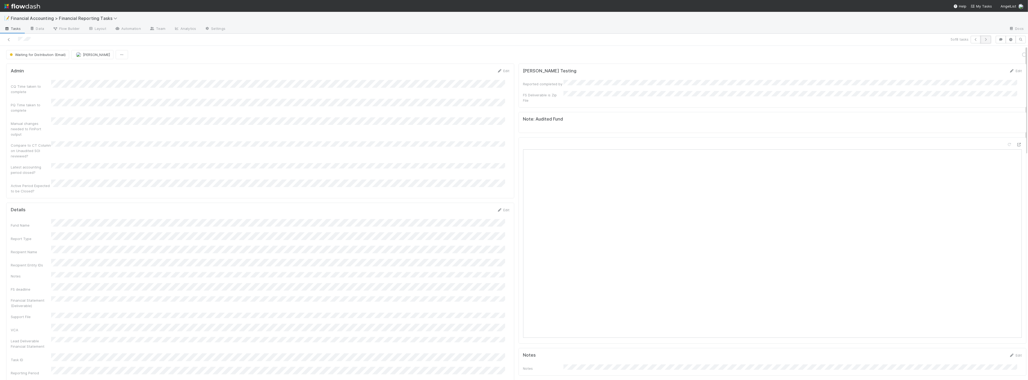
click at [983, 38] on icon "button" at bounding box center [985, 39] width 5 height 3
click at [914, 54] on button "Send FS as email" at bounding box center [927, 54] width 36 height 9
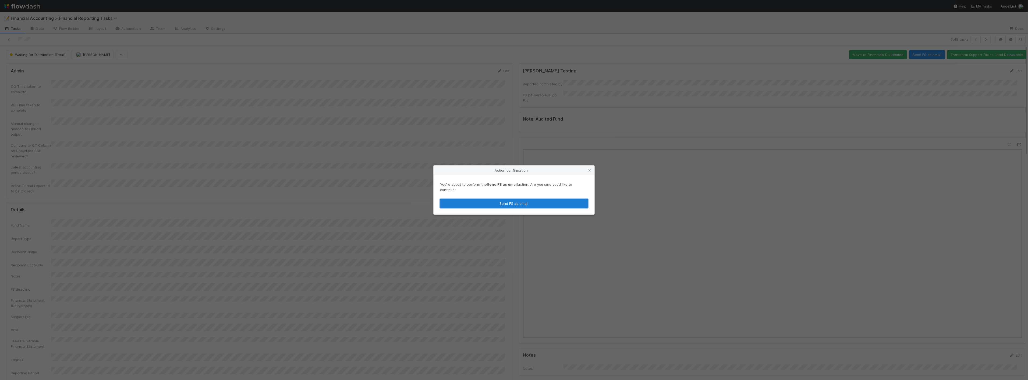
click at [507, 202] on button "Send FS as email" at bounding box center [514, 203] width 148 height 9
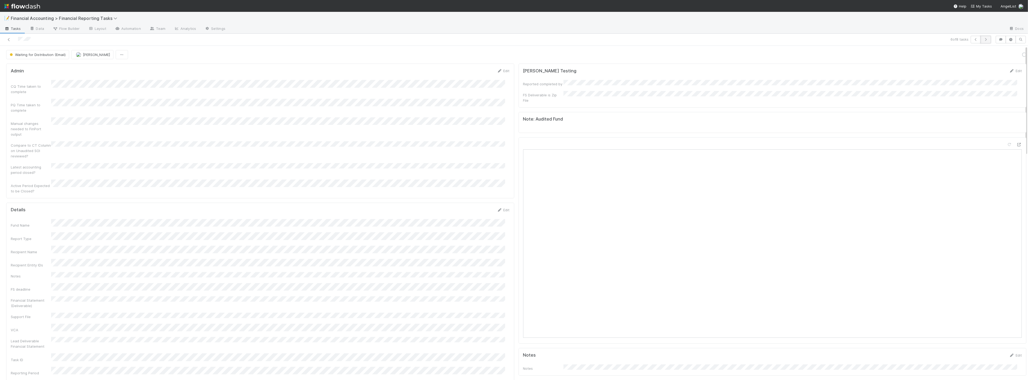
click at [981, 37] on button "button" at bounding box center [986, 40] width 10 height 8
click at [921, 57] on button "Send FS as email" at bounding box center [927, 54] width 36 height 9
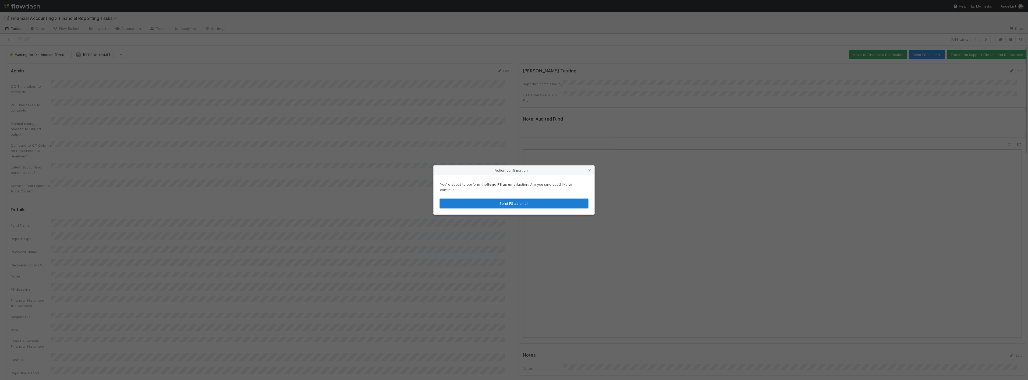
click at [518, 199] on button "Send FS as email" at bounding box center [514, 203] width 148 height 9
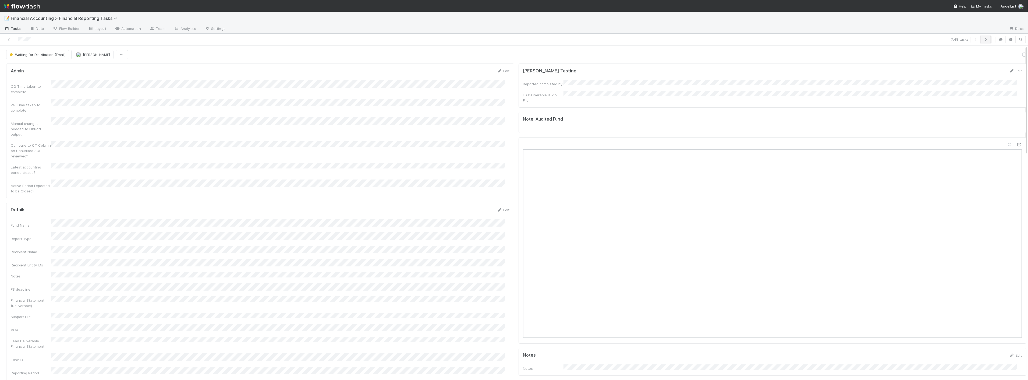
click at [983, 39] on icon "button" at bounding box center [985, 39] width 5 height 3
click at [914, 57] on button "Send FS as email" at bounding box center [927, 54] width 36 height 9
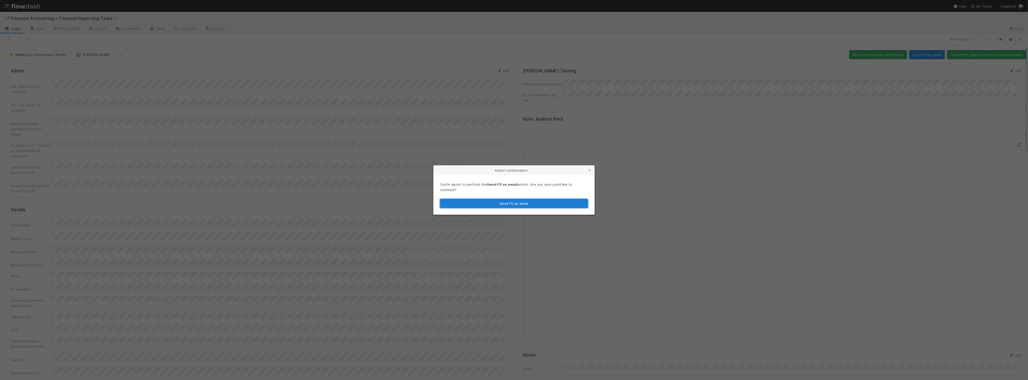
click at [477, 199] on button "Send FS as email" at bounding box center [514, 203] width 148 height 9
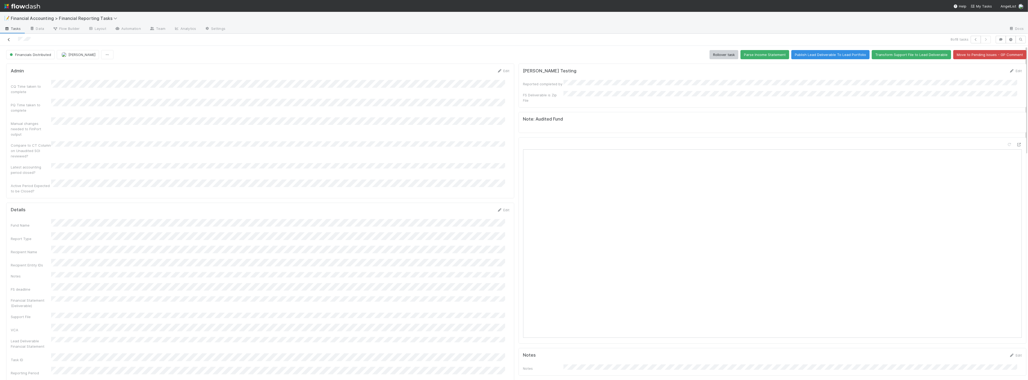
click at [8, 40] on icon at bounding box center [8, 39] width 5 height 3
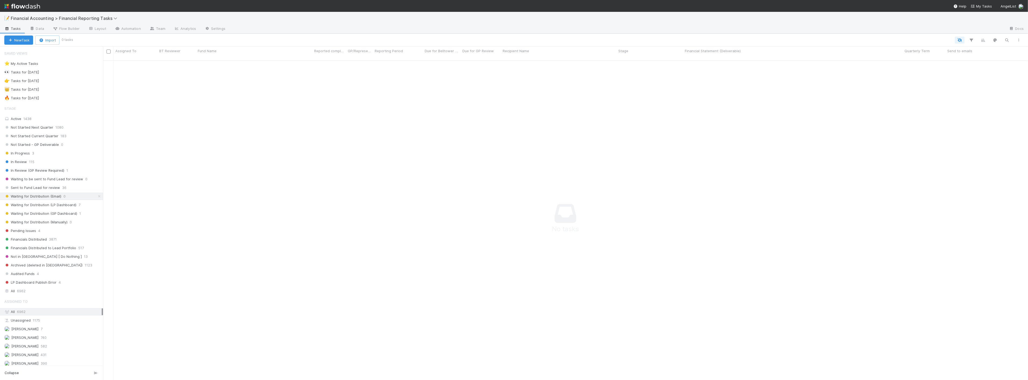
scroll to position [315, 916]
click at [66, 204] on span "Waiting for Distribution (LP Dashboard)" at bounding box center [40, 204] width 72 height 7
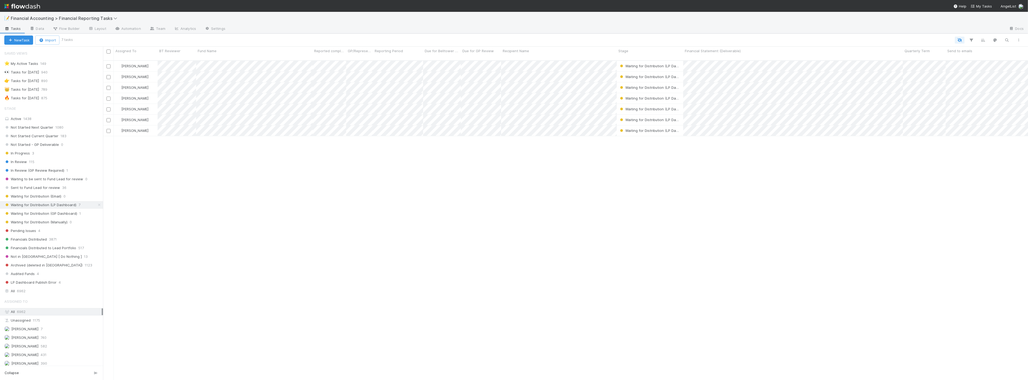
scroll to position [319, 921]
click at [107, 51] on input "checkbox" at bounding box center [109, 51] width 4 height 4
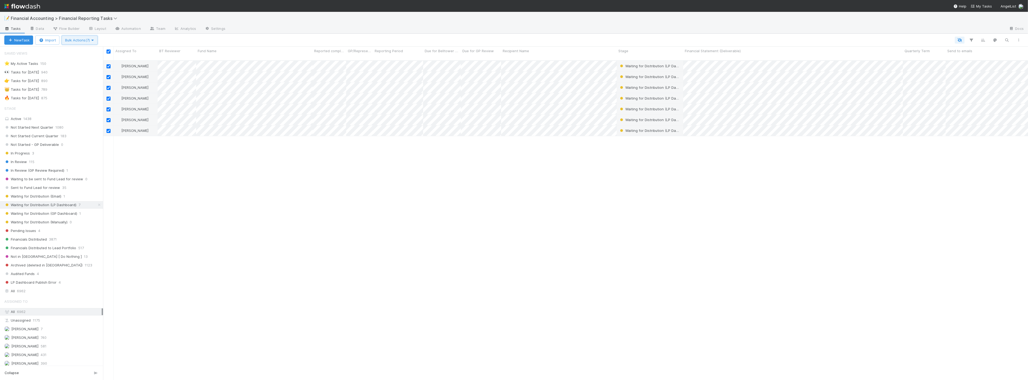
click at [91, 39] on span "Bulk Actions (7)" at bounding box center [79, 40] width 29 height 4
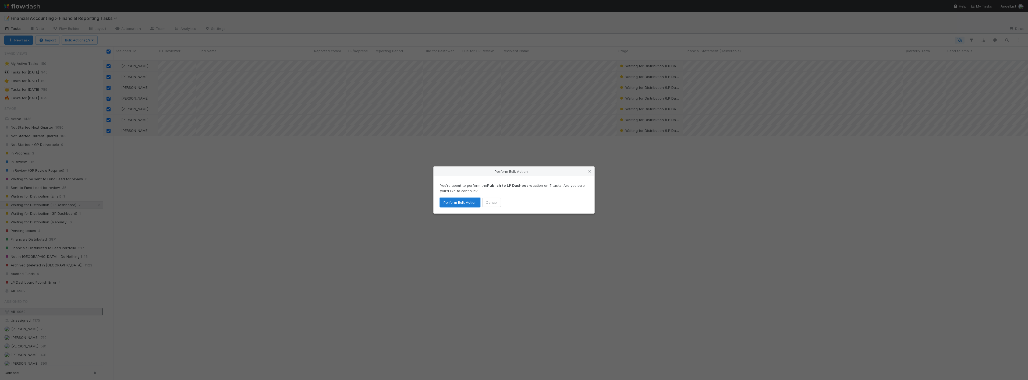
click at [464, 202] on button "Perform Bulk Action" at bounding box center [460, 202] width 40 height 9
checkbox input "false"
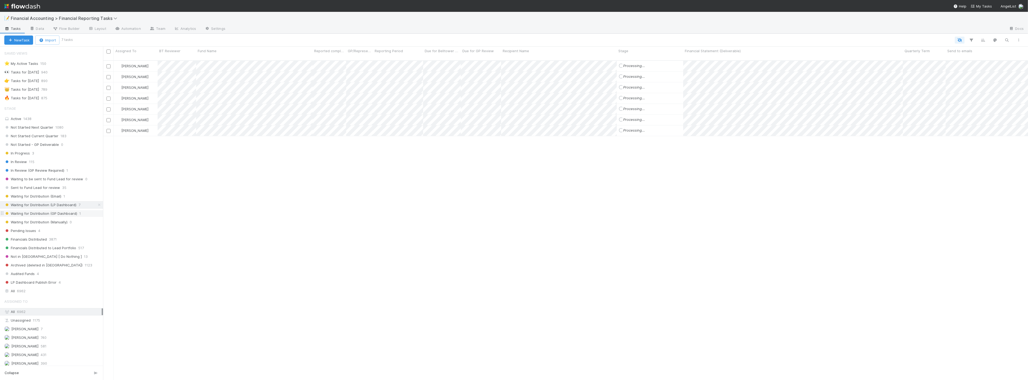
click at [60, 215] on span "Waiting for Distribution (GP Dashboard)" at bounding box center [40, 213] width 73 height 7
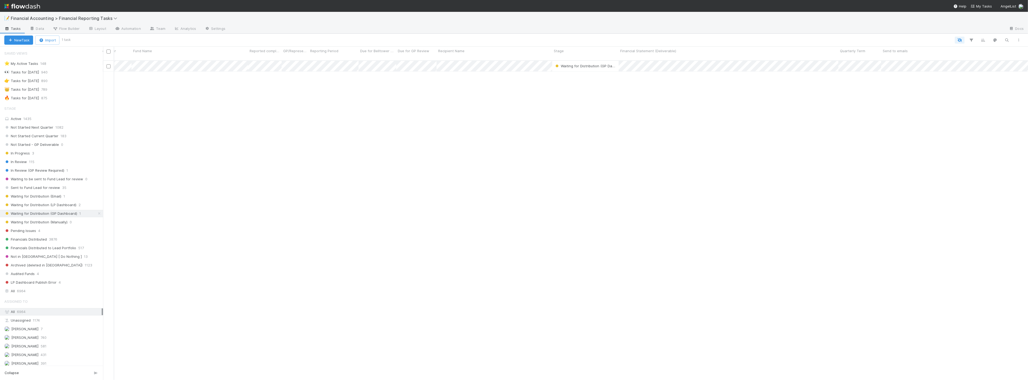
scroll to position [0, 30]
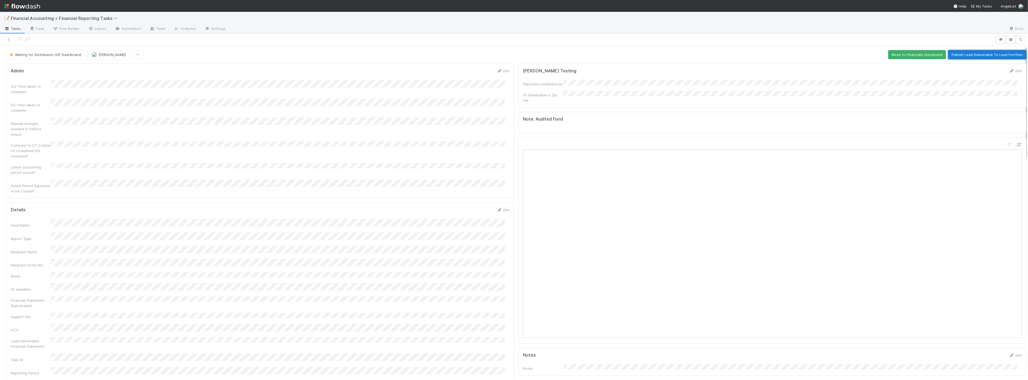
click at [959, 56] on button "Publish Lead Deliverable To Lead Portfolio" at bounding box center [987, 54] width 78 height 9
click at [7, 38] on icon at bounding box center [8, 39] width 5 height 3
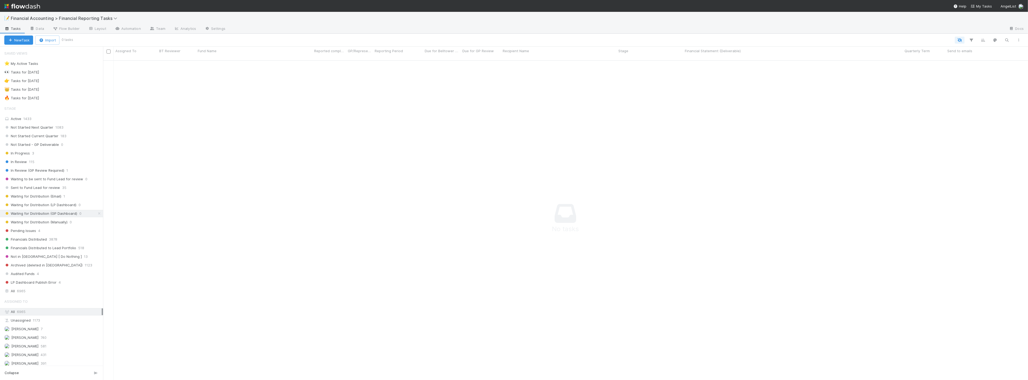
scroll to position [315, 916]
click at [54, 197] on span "Waiting for Distribution (Email)" at bounding box center [32, 196] width 57 height 7
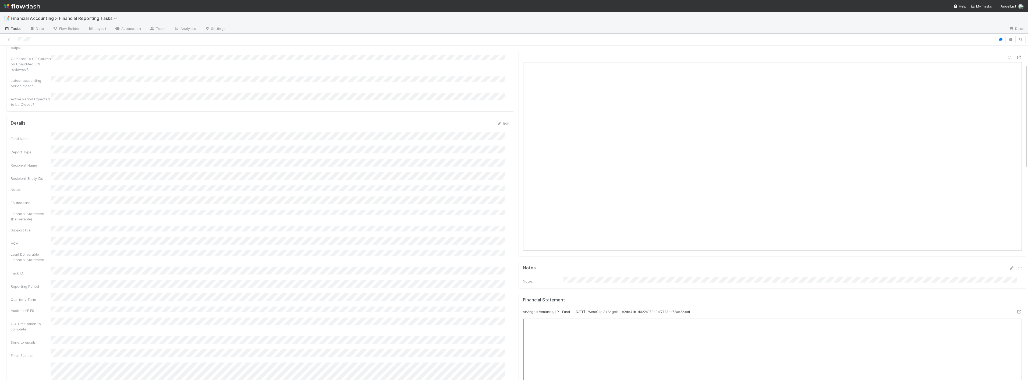
scroll to position [119, 0]
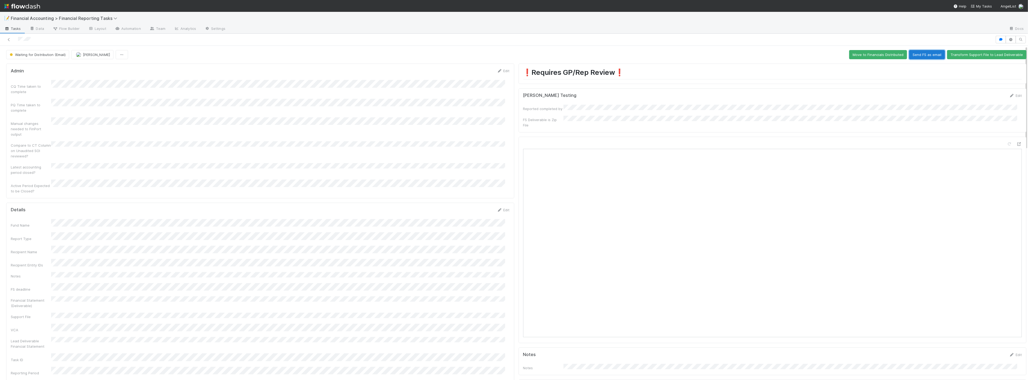
click at [923, 54] on button "Send FS as email" at bounding box center [927, 54] width 36 height 9
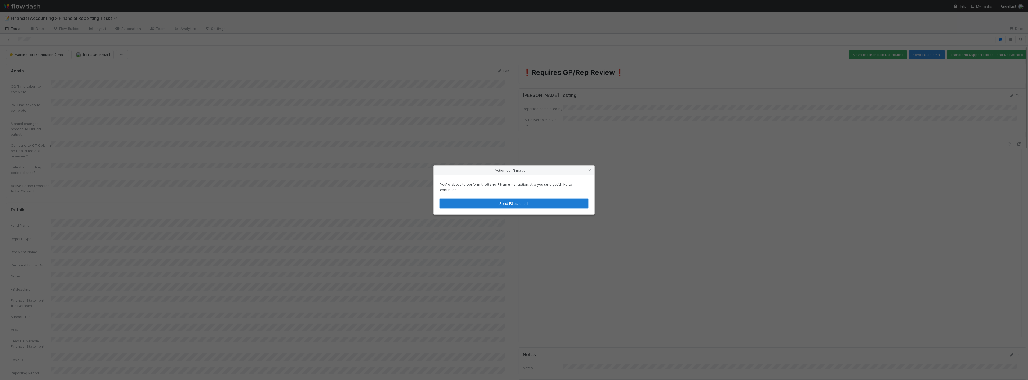
click at [503, 199] on button "Send FS as email" at bounding box center [514, 203] width 148 height 9
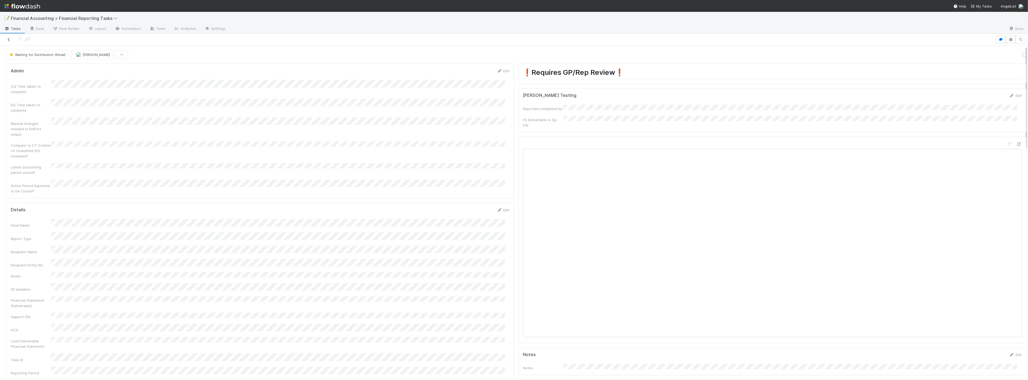
click at [7, 38] on icon at bounding box center [8, 39] width 5 height 3
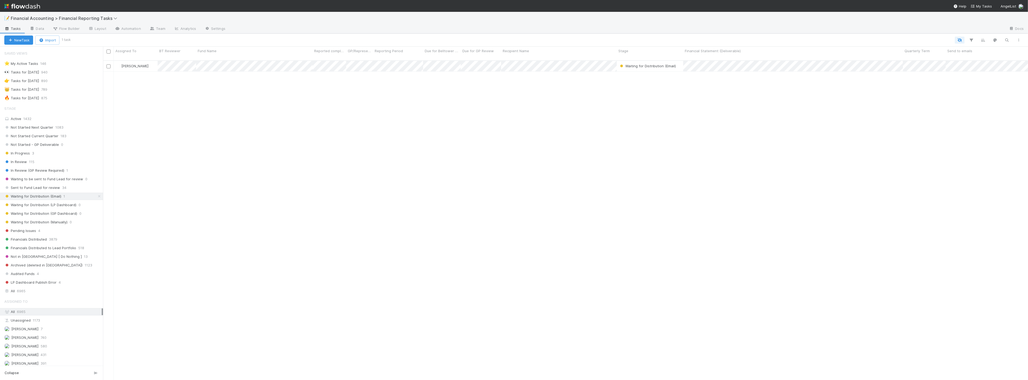
scroll to position [319, 921]
click at [61, 214] on span "Waiting for Distribution (GP Dashboard)" at bounding box center [40, 213] width 73 height 7
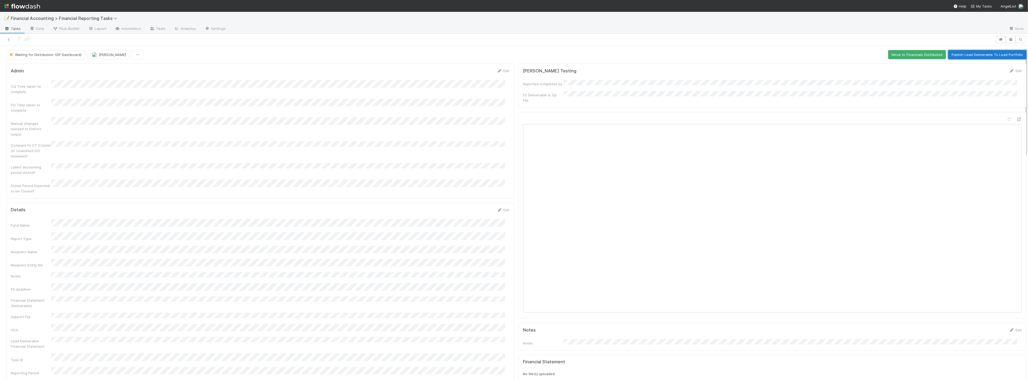
click at [980, 57] on button "Publish Lead Deliverable To Lead Portfolio" at bounding box center [987, 54] width 78 height 9
click at [9, 39] on icon at bounding box center [8, 39] width 5 height 3
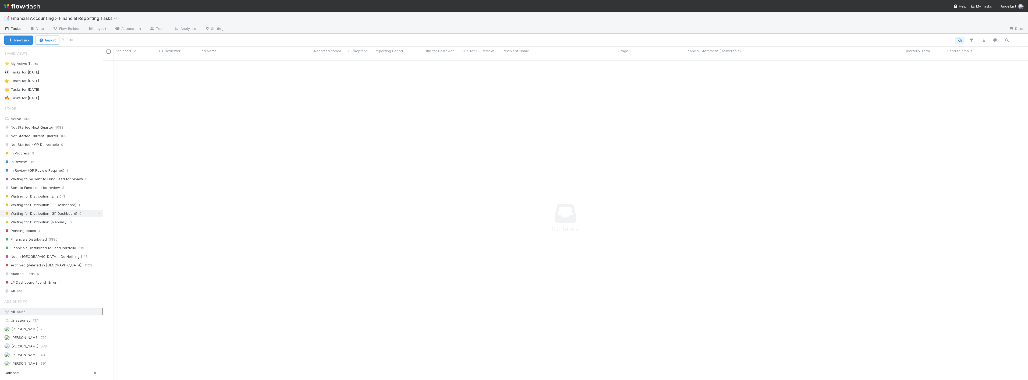
scroll to position [315, 916]
click at [49, 203] on span "Waiting for Distribution (LP Dashboard)" at bounding box center [40, 204] width 72 height 7
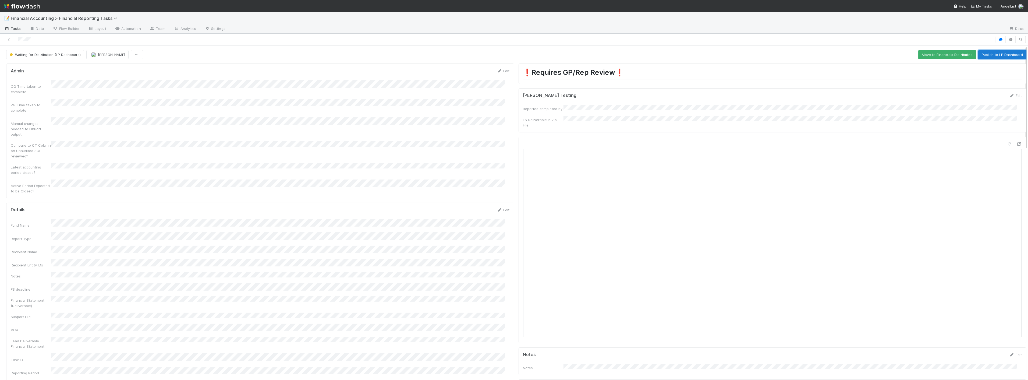
click at [988, 56] on button "Publish to LP Dashboard" at bounding box center [1002, 54] width 48 height 9
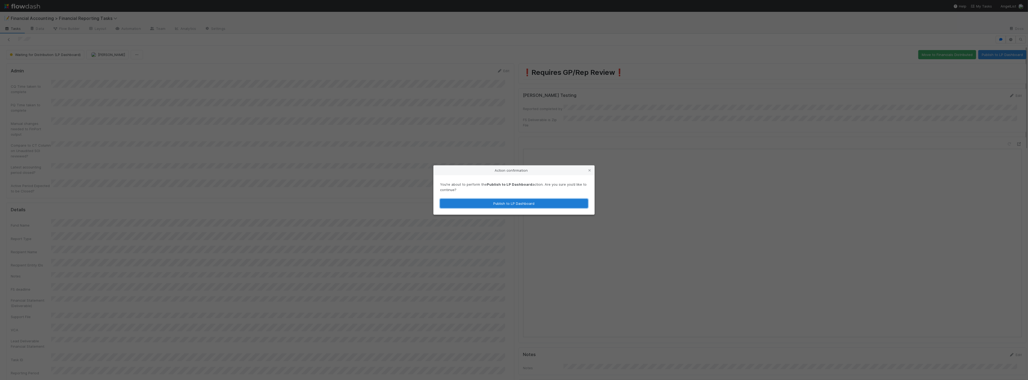
click at [500, 206] on button "Publish to LP Dashboard" at bounding box center [514, 203] width 148 height 9
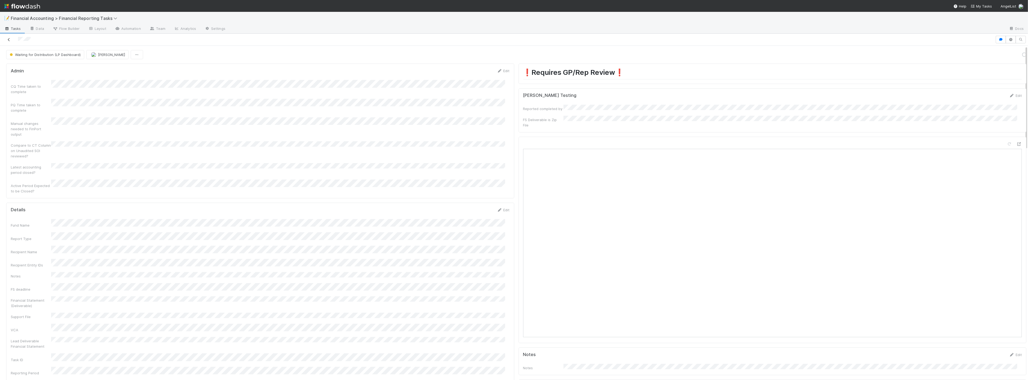
click at [8, 39] on icon at bounding box center [8, 39] width 5 height 3
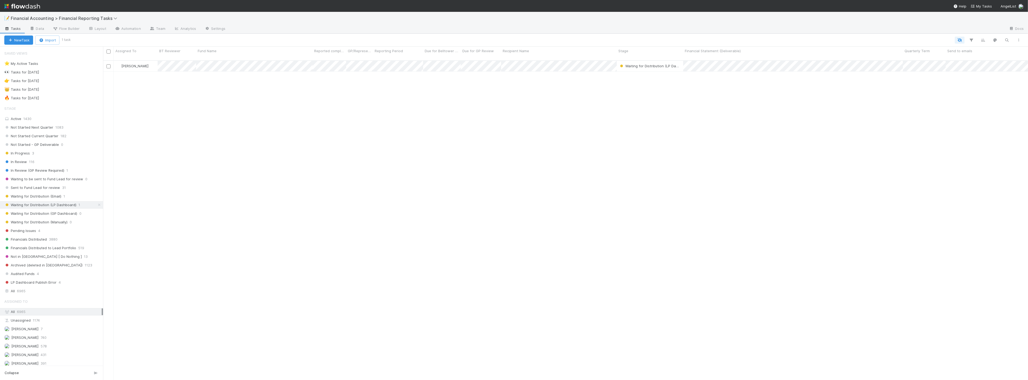
scroll to position [319, 921]
drag, startPoint x: 65, startPoint y: 197, endPoint x: 68, endPoint y: 197, distance: 3.0
click at [66, 197] on div "Waiting for Distribution (Email) 1" at bounding box center [53, 196] width 99 height 7
click at [57, 200] on div "Waiting for Distribution (Email) 1" at bounding box center [51, 196] width 103 height 7
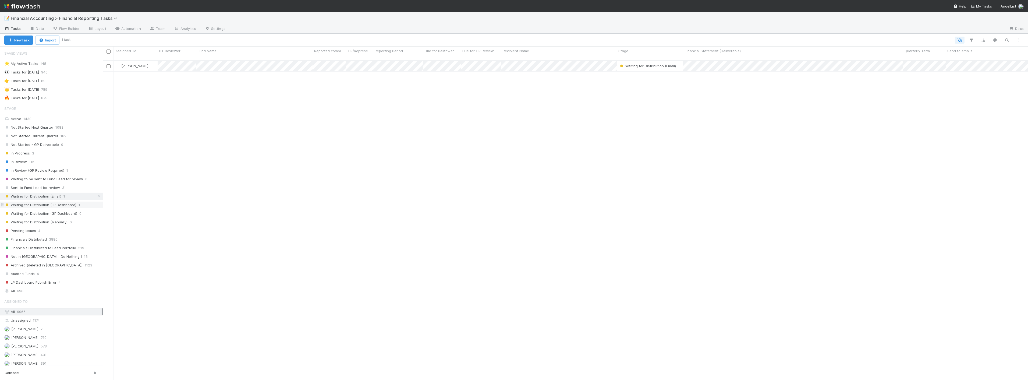
click at [59, 206] on span "Waiting for Distribution (LP Dashboard)" at bounding box center [40, 204] width 72 height 7
click at [65, 197] on div "Waiting for Distribution (Email) 1" at bounding box center [53, 196] width 99 height 7
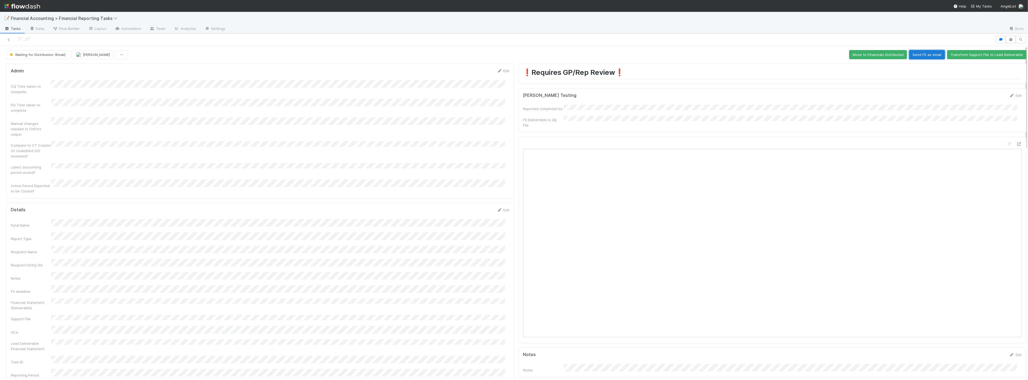
click at [927, 54] on button "Send FS as email" at bounding box center [927, 54] width 36 height 9
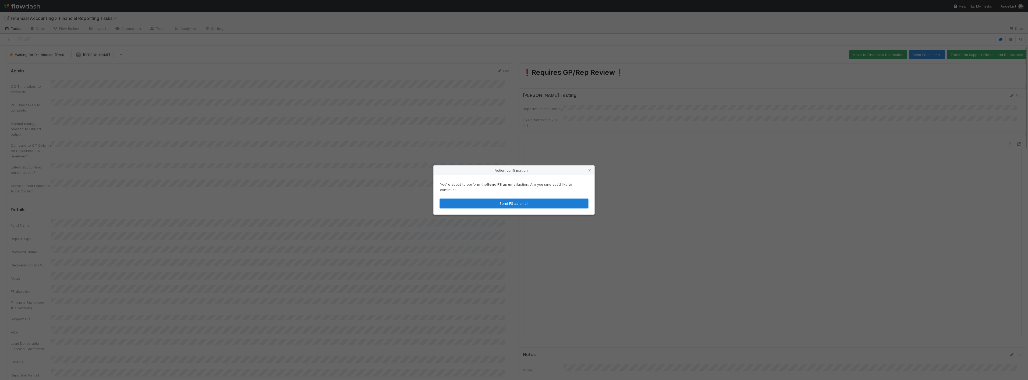
click at [542, 199] on button "Send FS as email" at bounding box center [514, 203] width 148 height 9
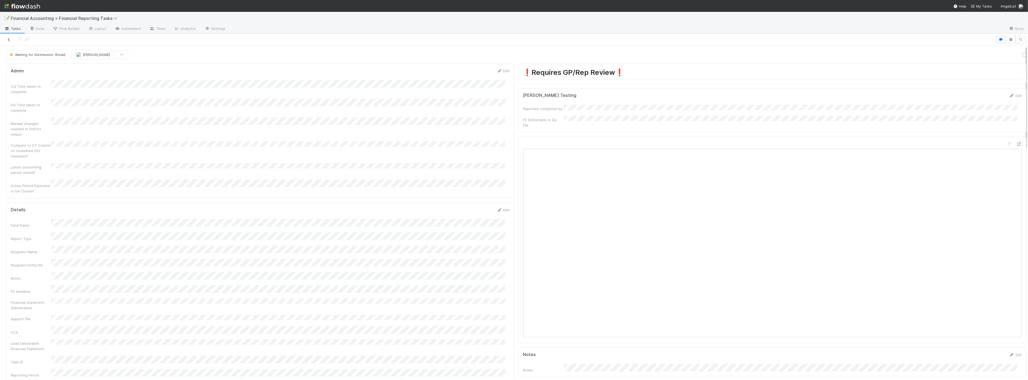
click at [7, 39] on icon at bounding box center [8, 39] width 5 height 3
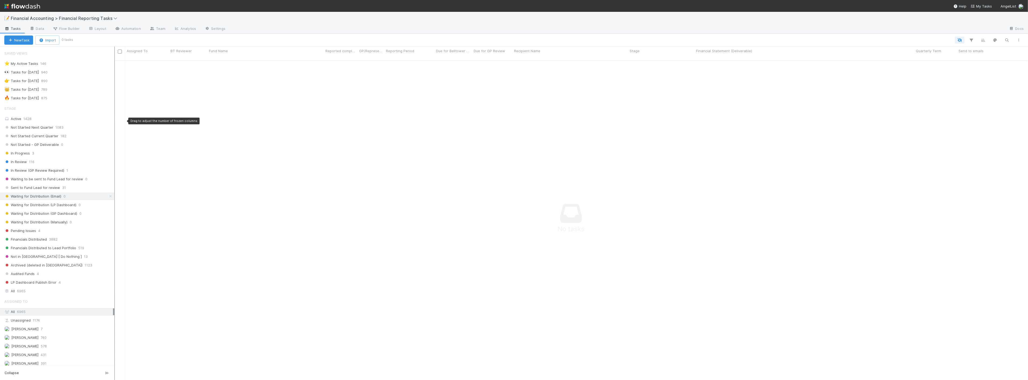
scroll to position [5, 5]
drag, startPoint x: 104, startPoint y: 106, endPoint x: 114, endPoint y: 106, distance: 10.8
click at [114, 106] on div at bounding box center [114, 213] width 1 height 333
